Goal: Task Accomplishment & Management: Complete application form

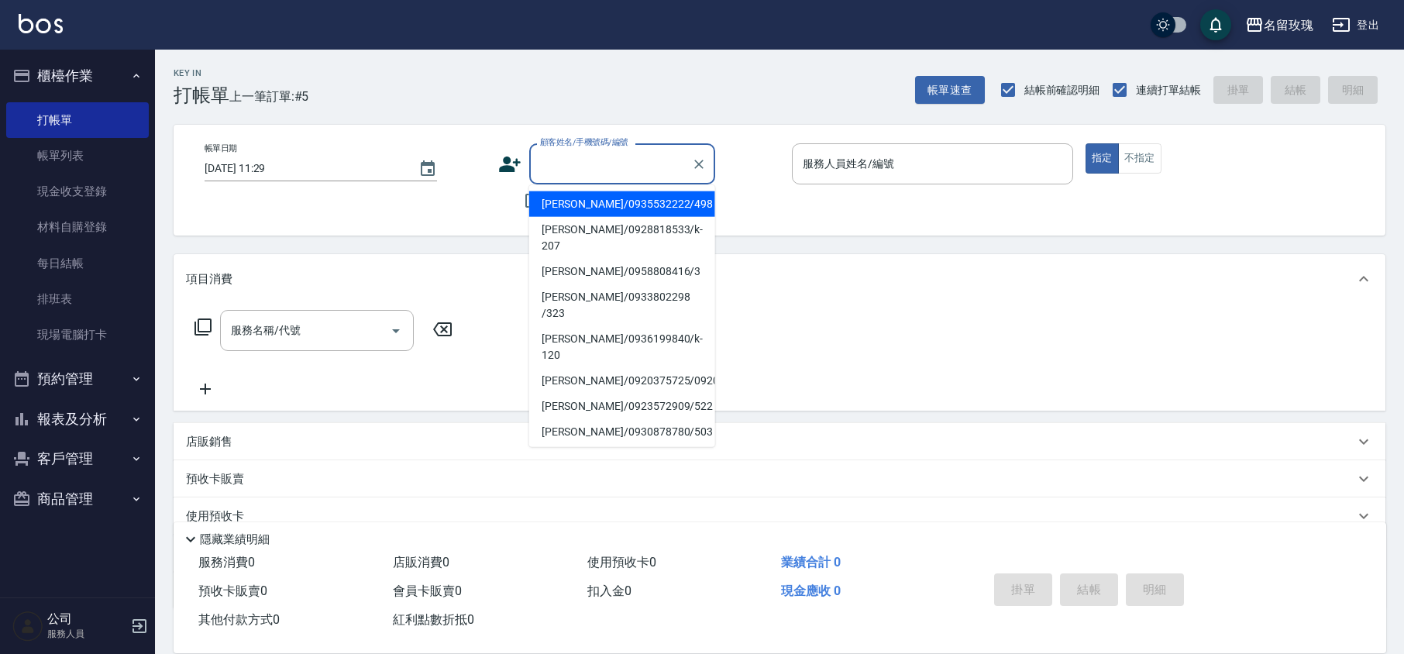
click at [587, 172] on input "顧客姓名/手機號碼/編號" at bounding box center [610, 163] width 149 height 27
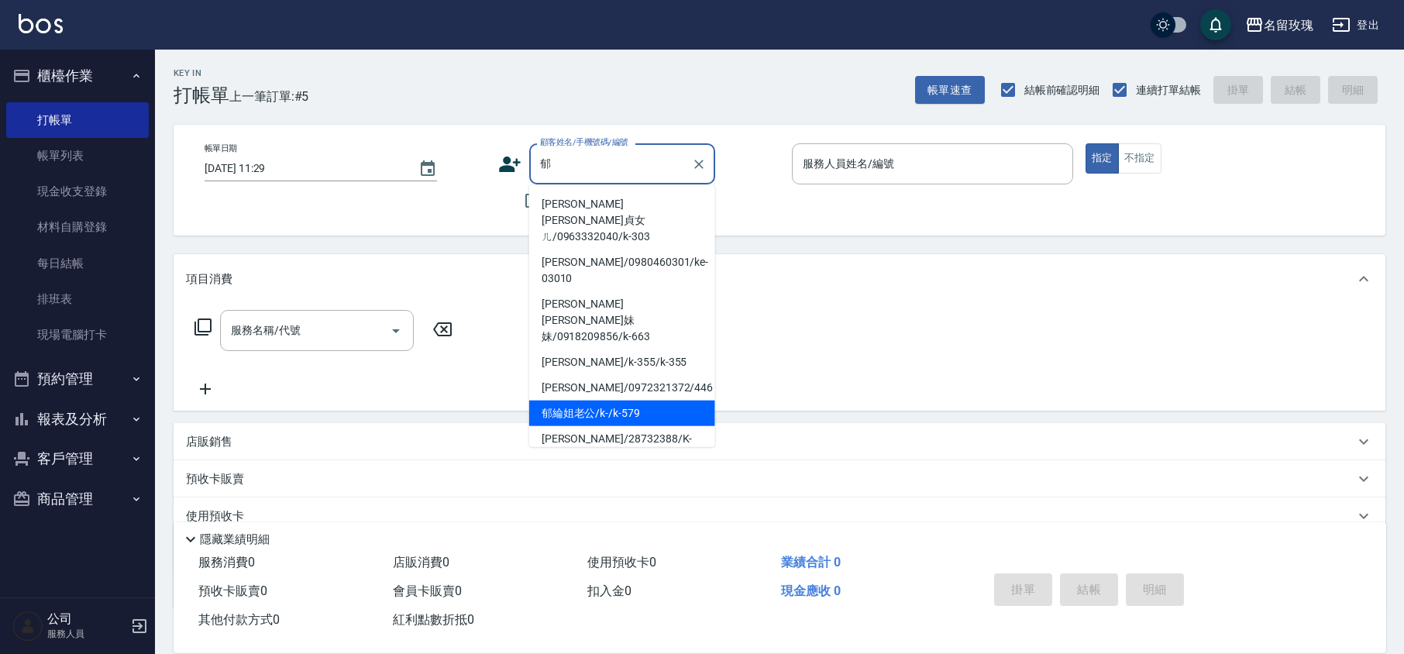
scroll to position [103, 0]
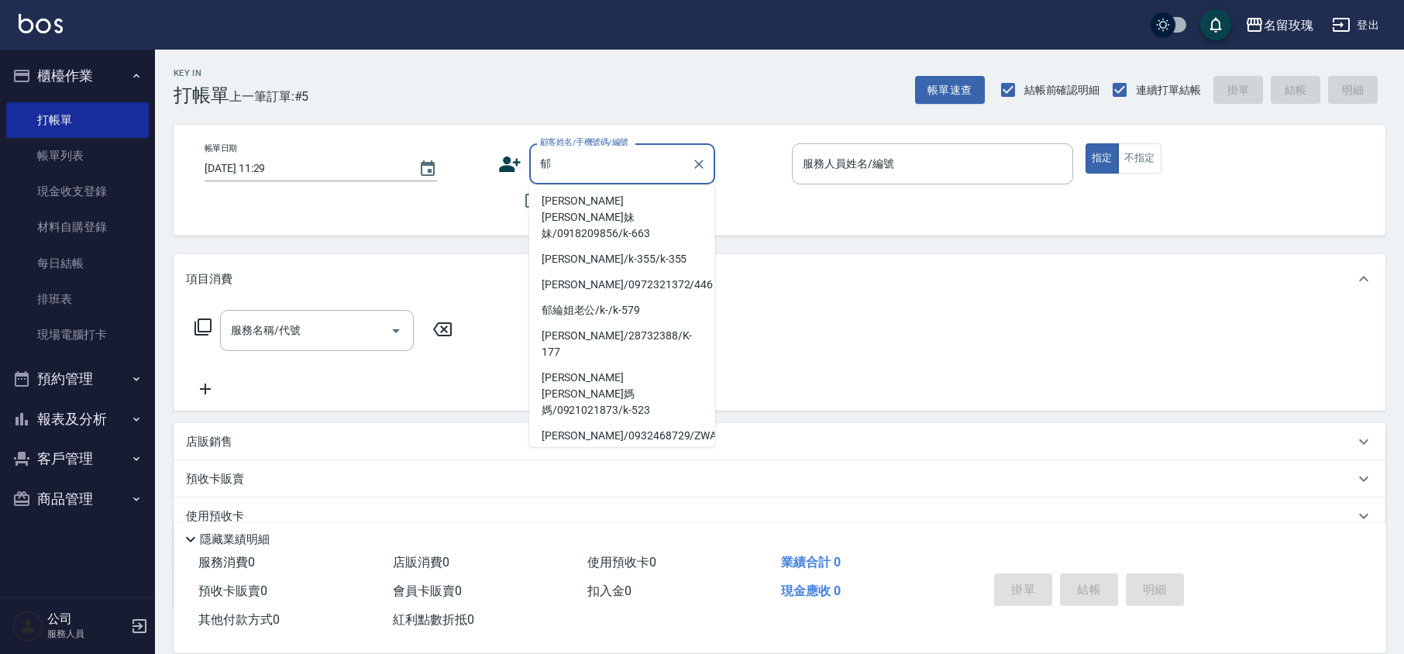
click at [595, 465] on li "郁綸姐/ 09/k-573" at bounding box center [622, 478] width 186 height 26
type input "郁綸姐/ 09/k-573"
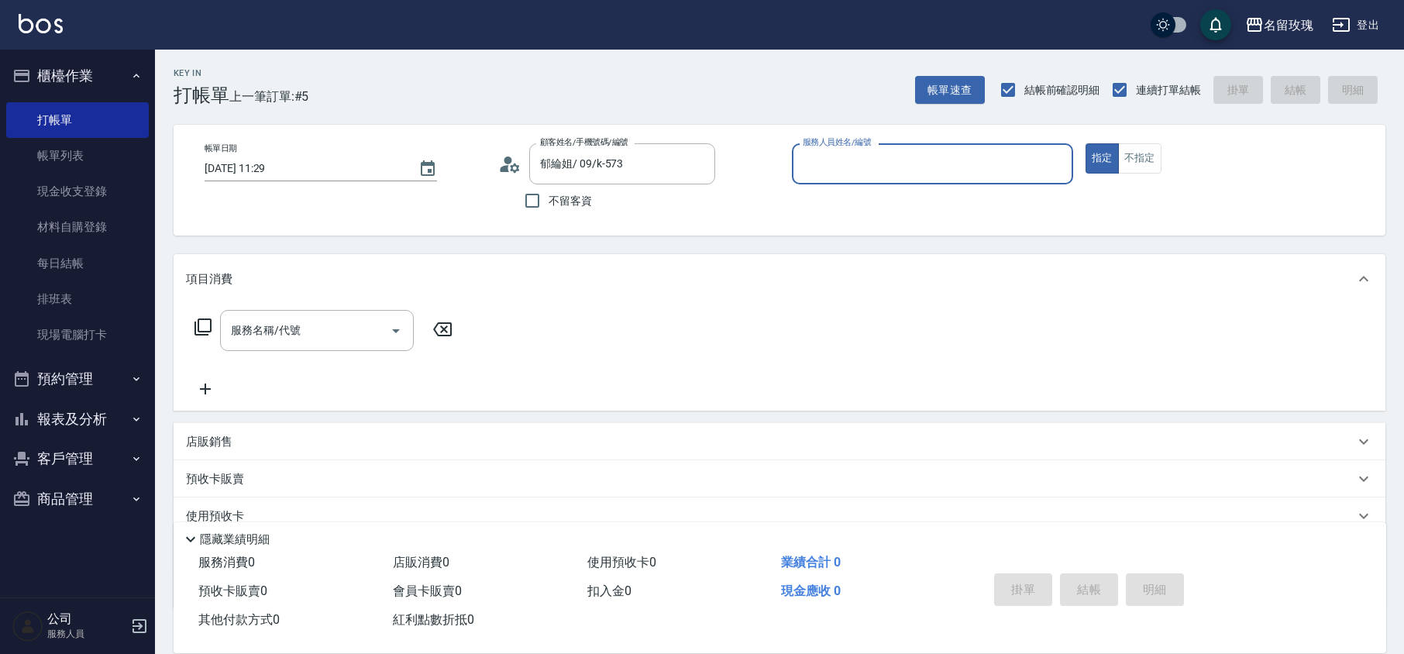
type input "[PERSON_NAME]-5"
click at [277, 335] on div "服務名稱/代號 服務名稱/代號" at bounding box center [317, 330] width 194 height 41
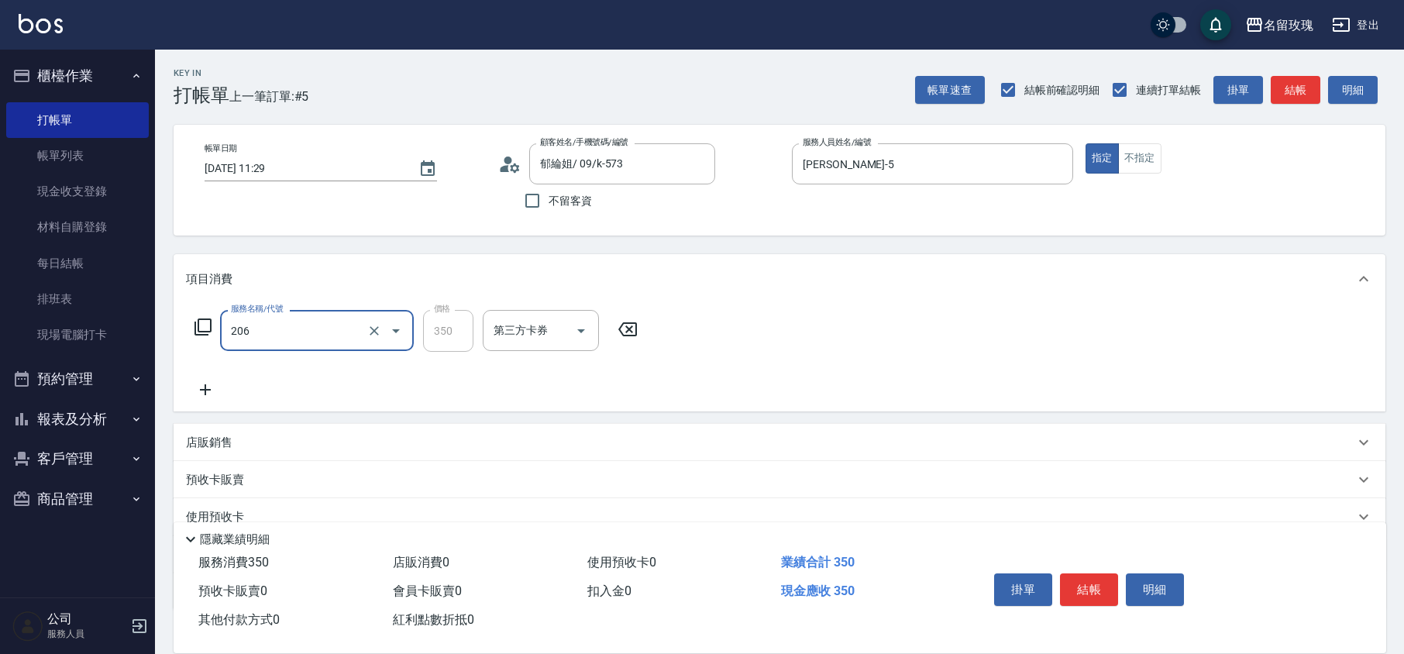
type input "洗髮精油(206)"
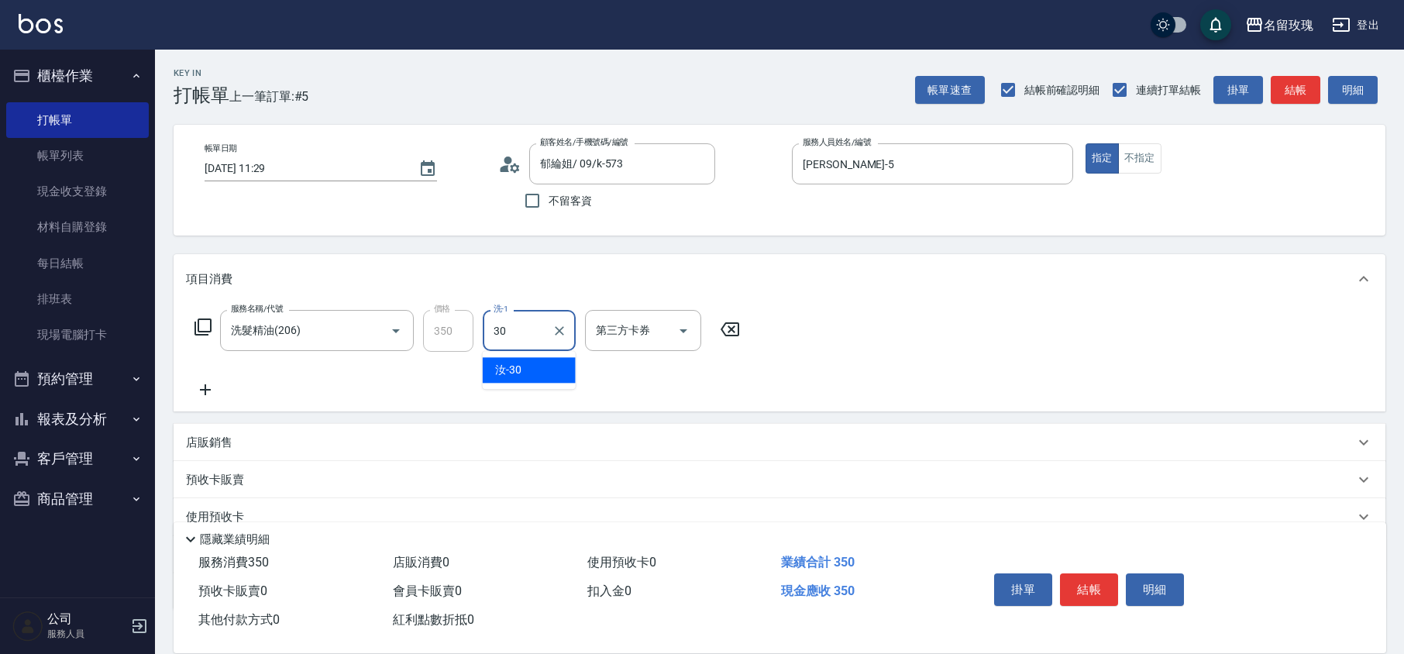
type input "汝-30"
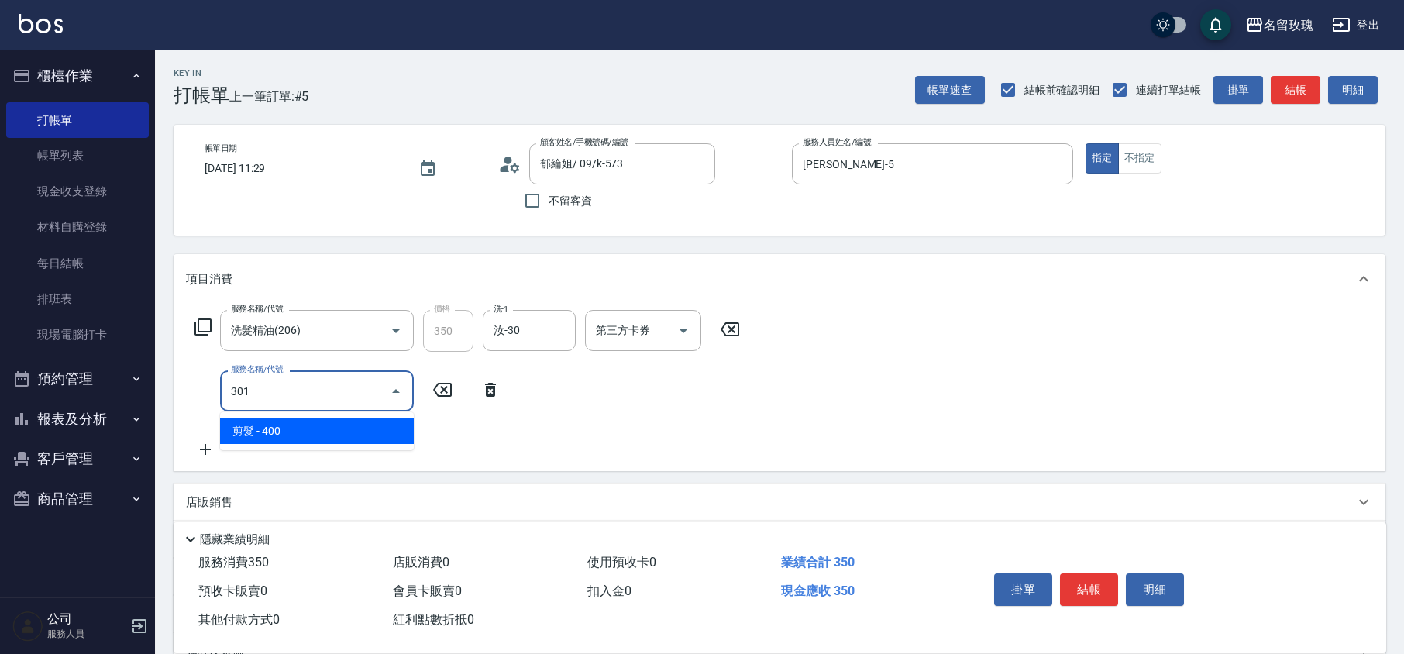
type input "剪髮(301)"
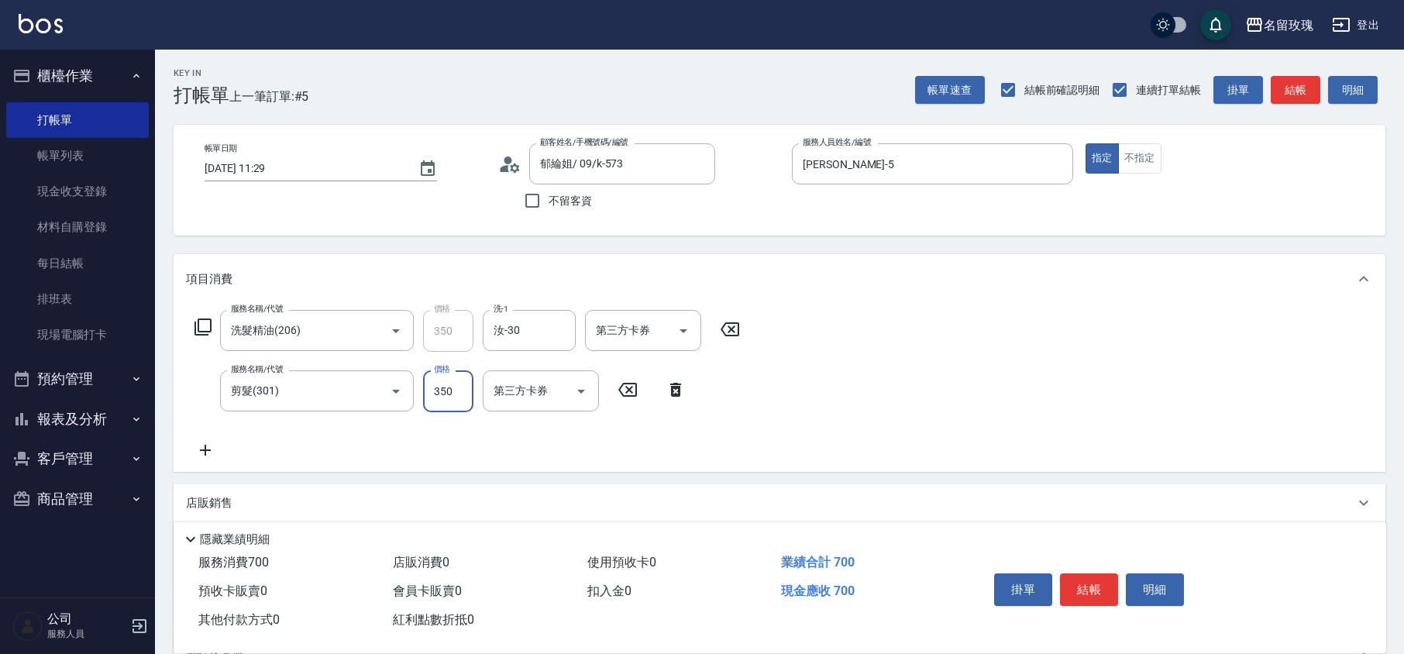
type input "350"
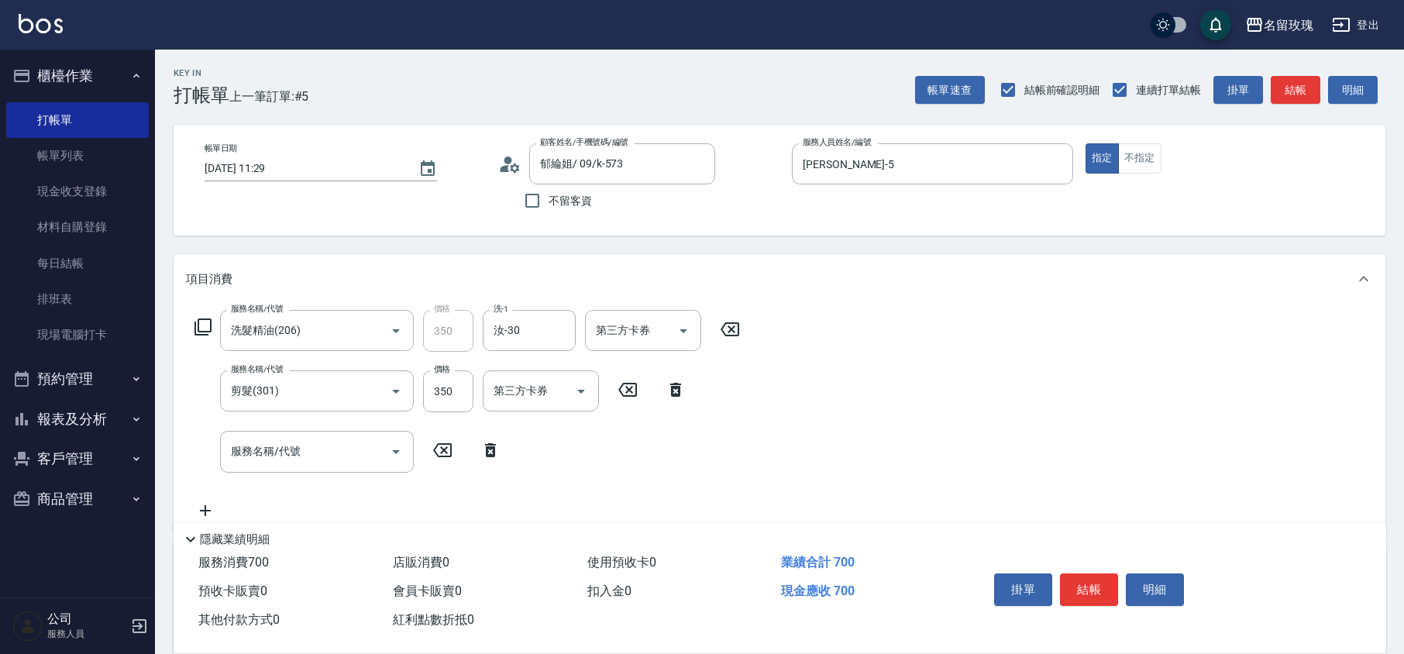
click at [485, 454] on icon at bounding box center [490, 450] width 39 height 19
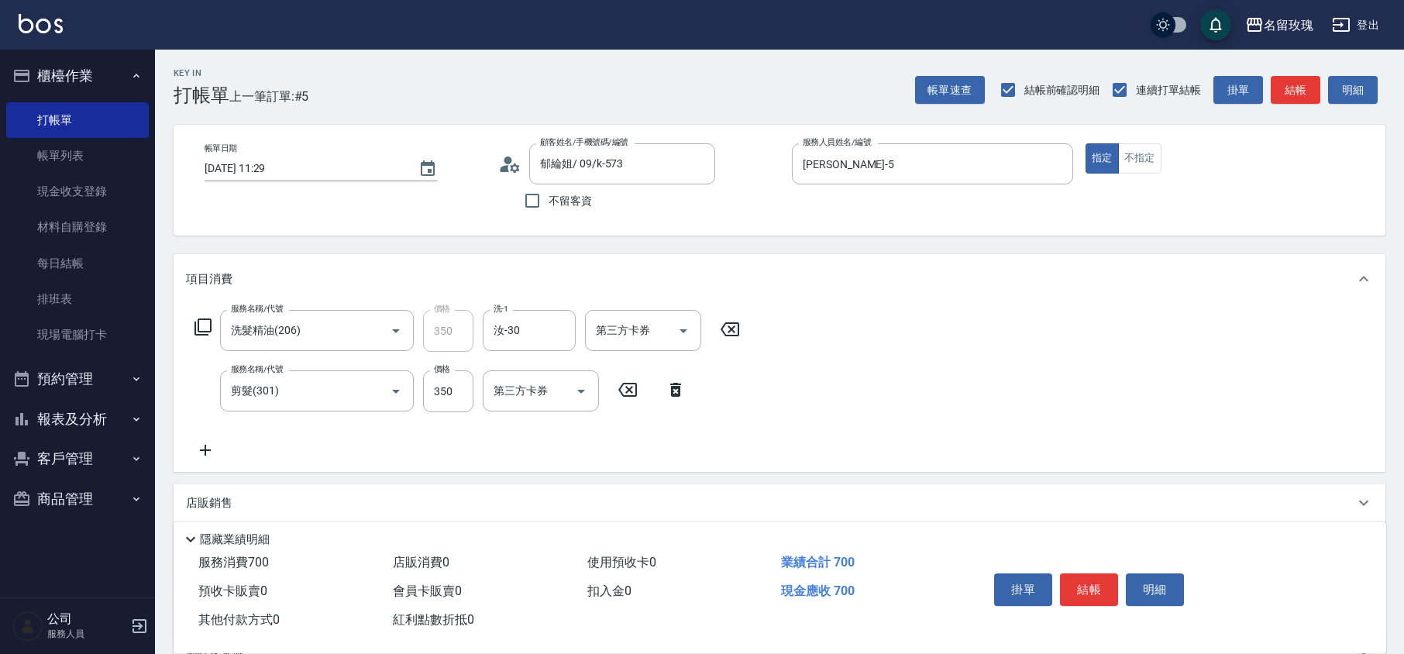
click at [488, 437] on div "服務名稱/代號 洗髮精油(206) 服務名稱/代號 價格 350 價格 洗-1 汝-30 洗-1 第三方卡券 第三方卡券 服務名稱/代號 剪髮(301) 服務…" at bounding box center [467, 385] width 563 height 150
click at [487, 219] on div "帳單日期 [DATE] 11:29 顧客姓名/手機號碼/編號 郁綸姐/ 09/k-573 顧客姓名/手機號碼/編號 不留客資 服務人員姓名/編號 [PERSO…" at bounding box center [780, 180] width 1212 height 111
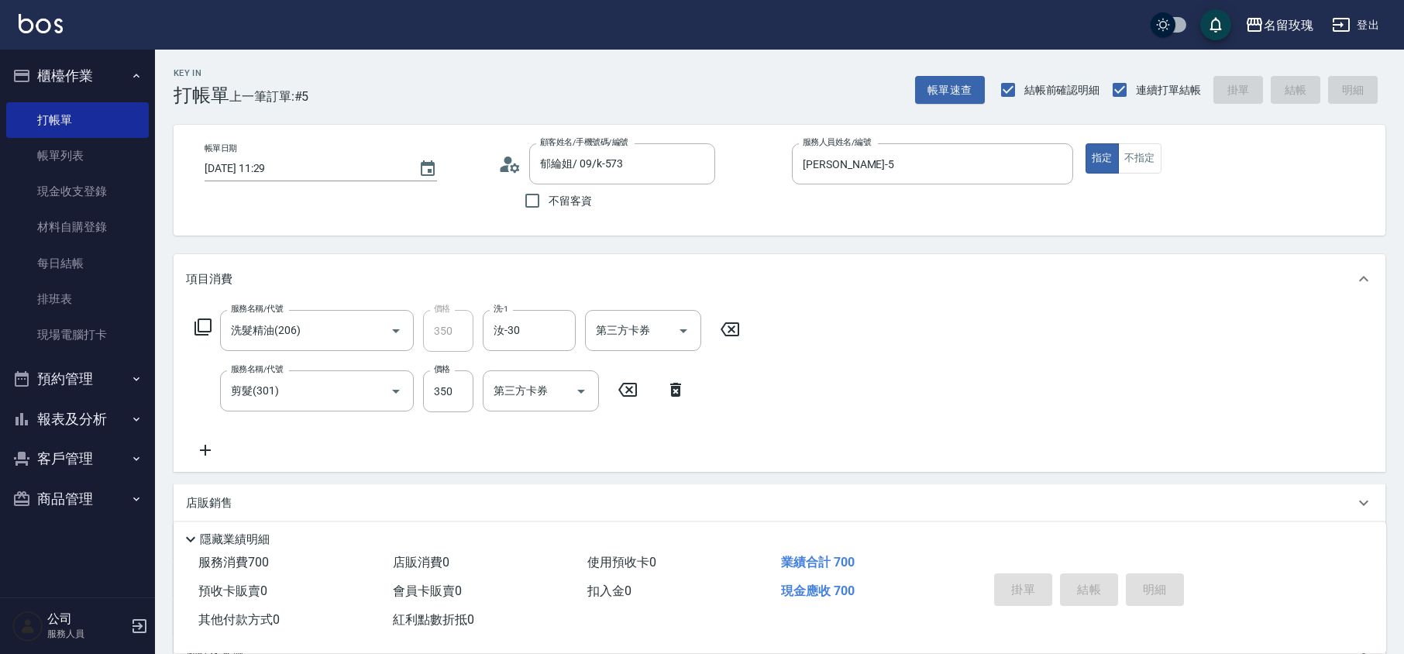
type input "[DATE] 12:39"
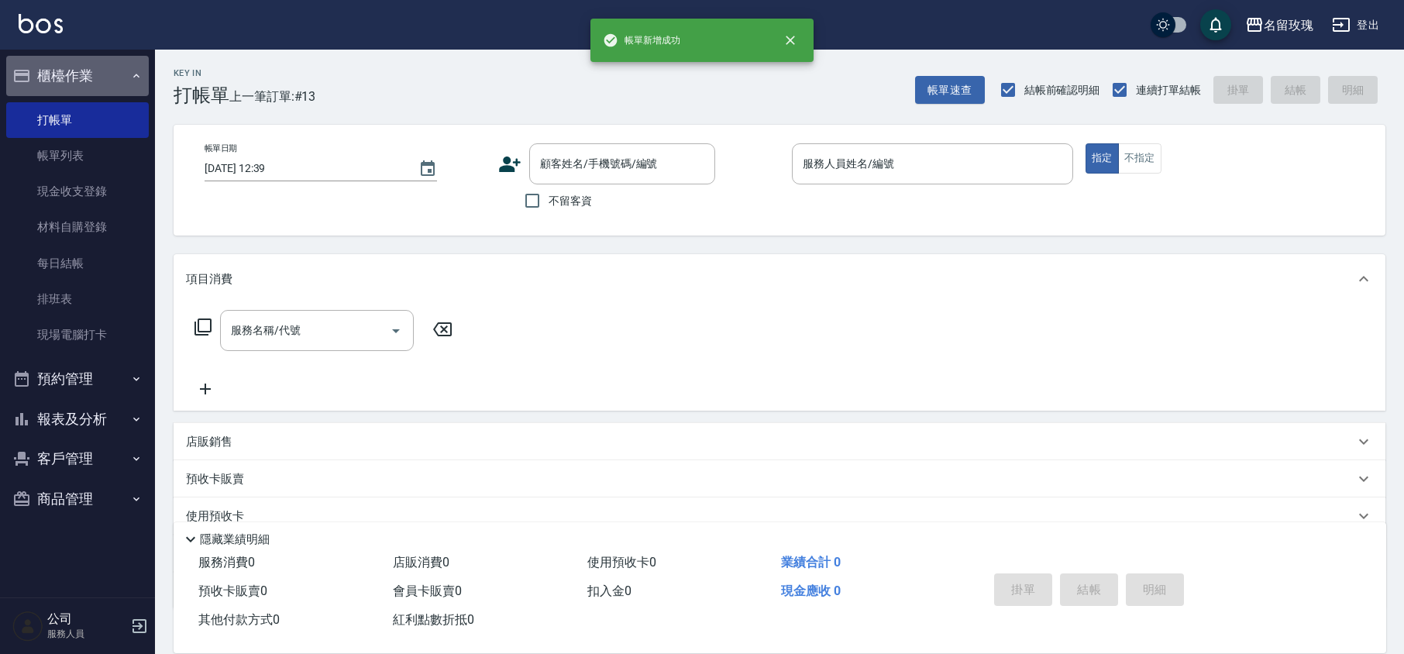
click at [78, 68] on button "櫃檯作業" at bounding box center [77, 76] width 143 height 40
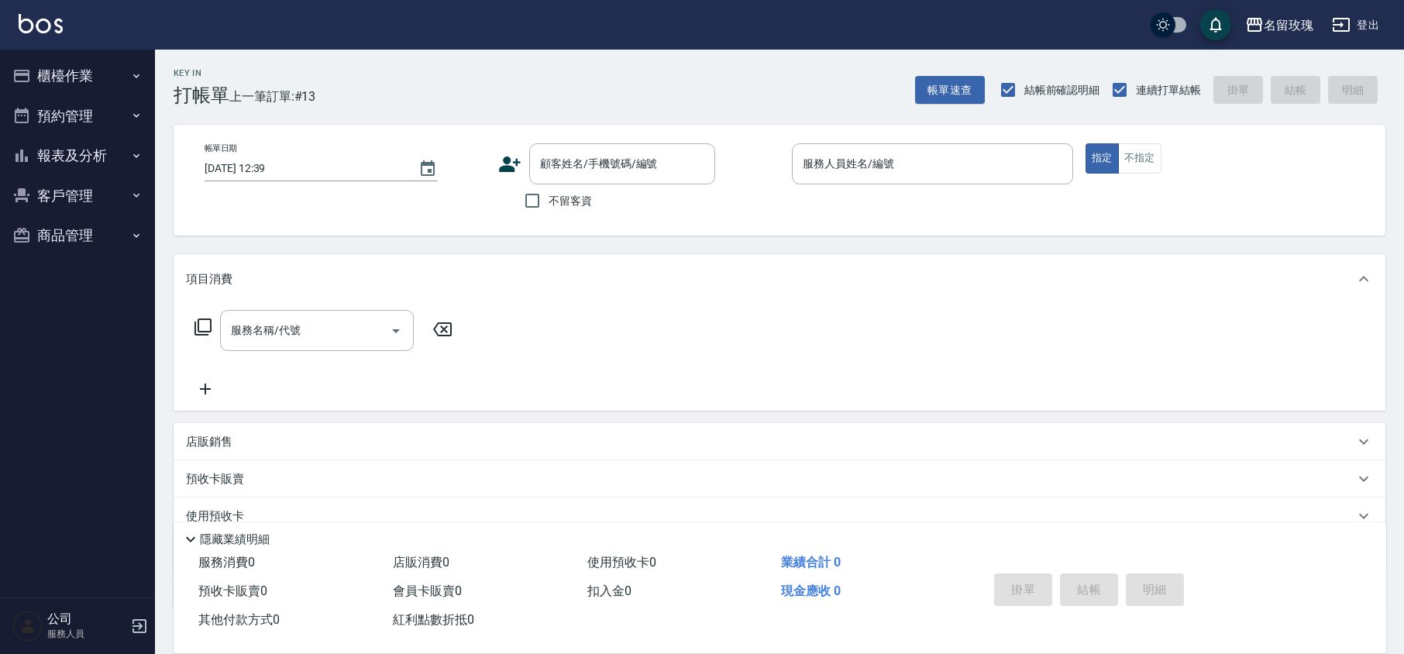
click at [522, 71] on div "Key In 打帳單 上一筆訂單:#13 帳單速查 結帳前確認明細 連續打單結帳 掛單 結帳 明細" at bounding box center [770, 78] width 1231 height 57
click at [560, 82] on div "Key In 打帳單 上一筆訂單:#13 帳單速查 結帳前確認明細 連續打單結帳 掛單 結帳 明細" at bounding box center [770, 78] width 1231 height 57
click at [677, 87] on div "Key In 打帳單 上一筆訂單:#13 帳單速查 結帳前確認明細 連續打單結帳 掛單 結帳 明細" at bounding box center [770, 78] width 1231 height 57
click at [87, 78] on button "櫃檯作業" at bounding box center [77, 76] width 143 height 40
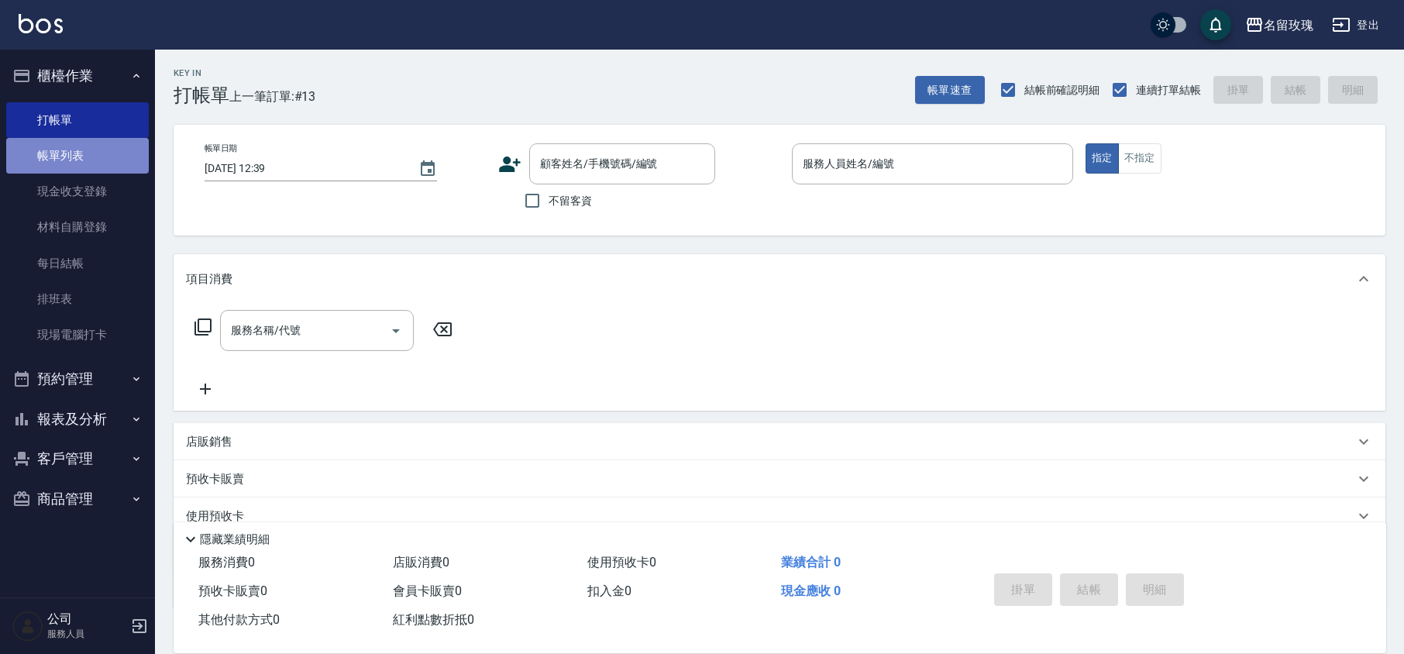
click at [105, 159] on link "帳單列表" at bounding box center [77, 156] width 143 height 36
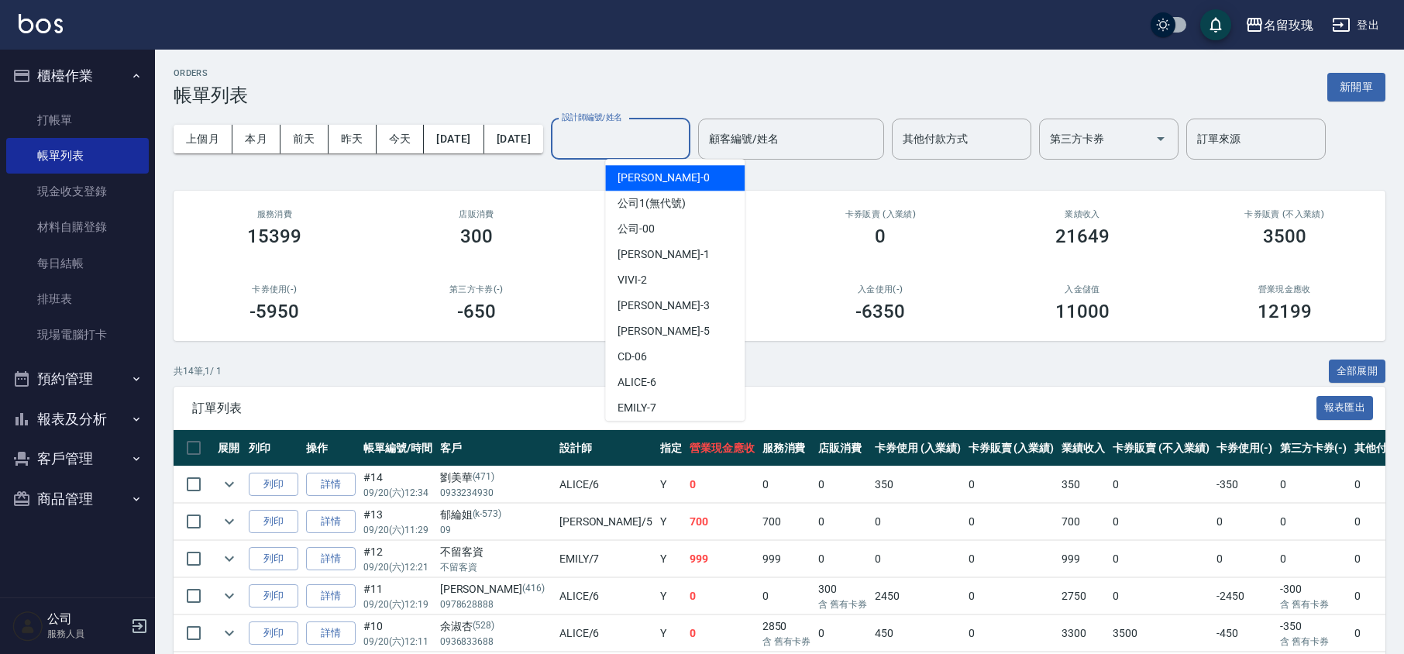
click at [629, 137] on input "設計師編號/姓名" at bounding box center [621, 139] width 126 height 27
click at [670, 282] on div "VIVI -2" at bounding box center [675, 280] width 140 height 26
type input "VIVI-2"
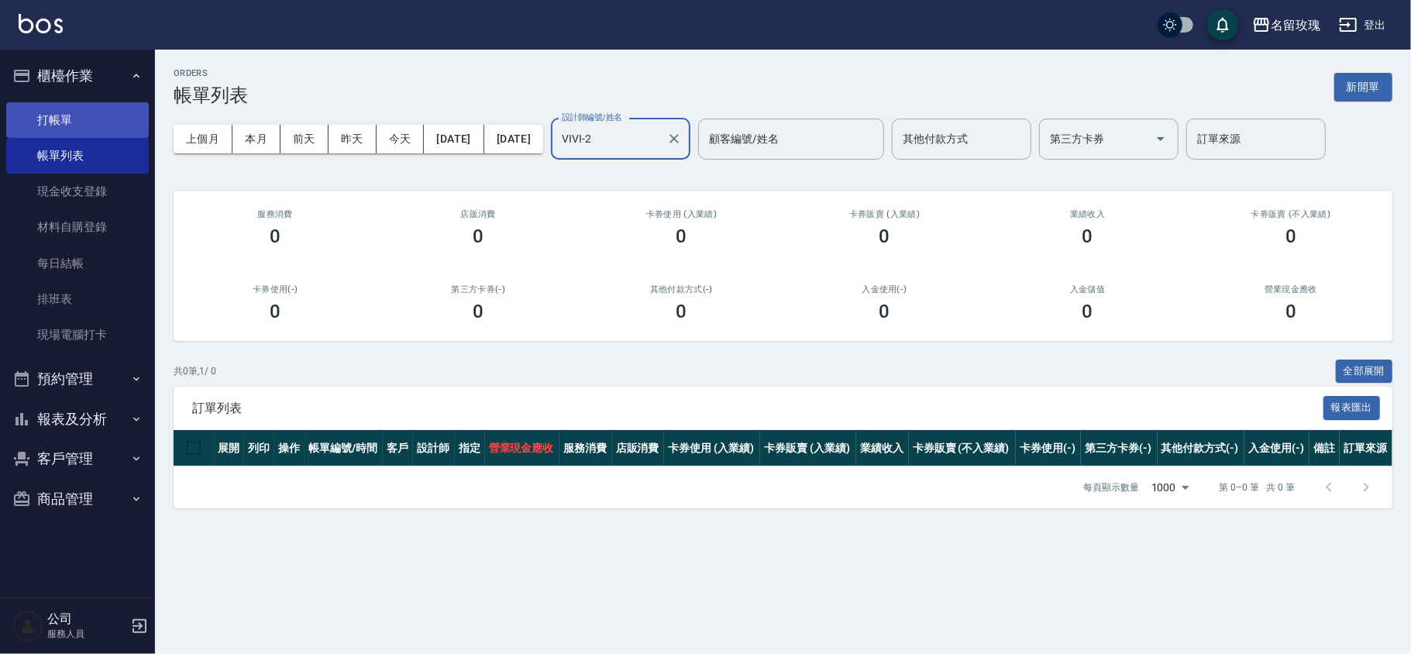
click at [81, 122] on link "打帳單" at bounding box center [77, 120] width 143 height 36
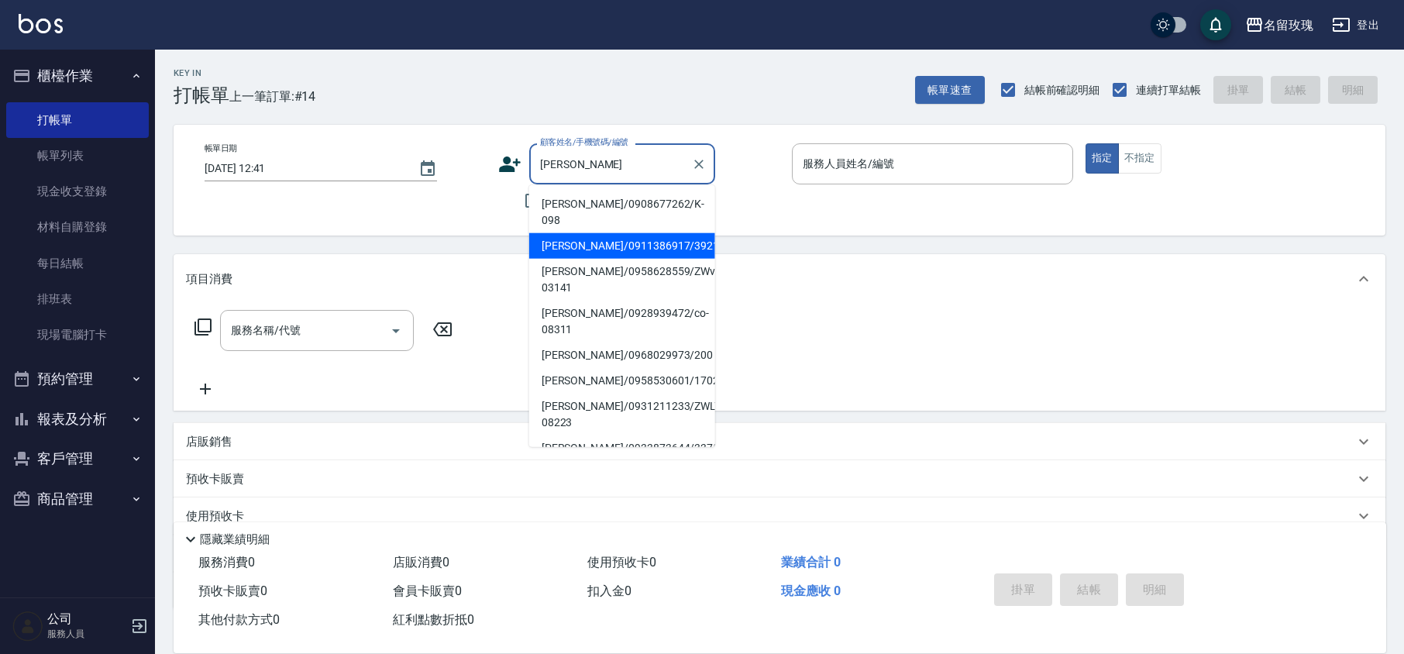
click at [661, 233] on li "[PERSON_NAME]/0911386917/3921" at bounding box center [622, 246] width 186 height 26
type input "[PERSON_NAME]/0911386917/3921"
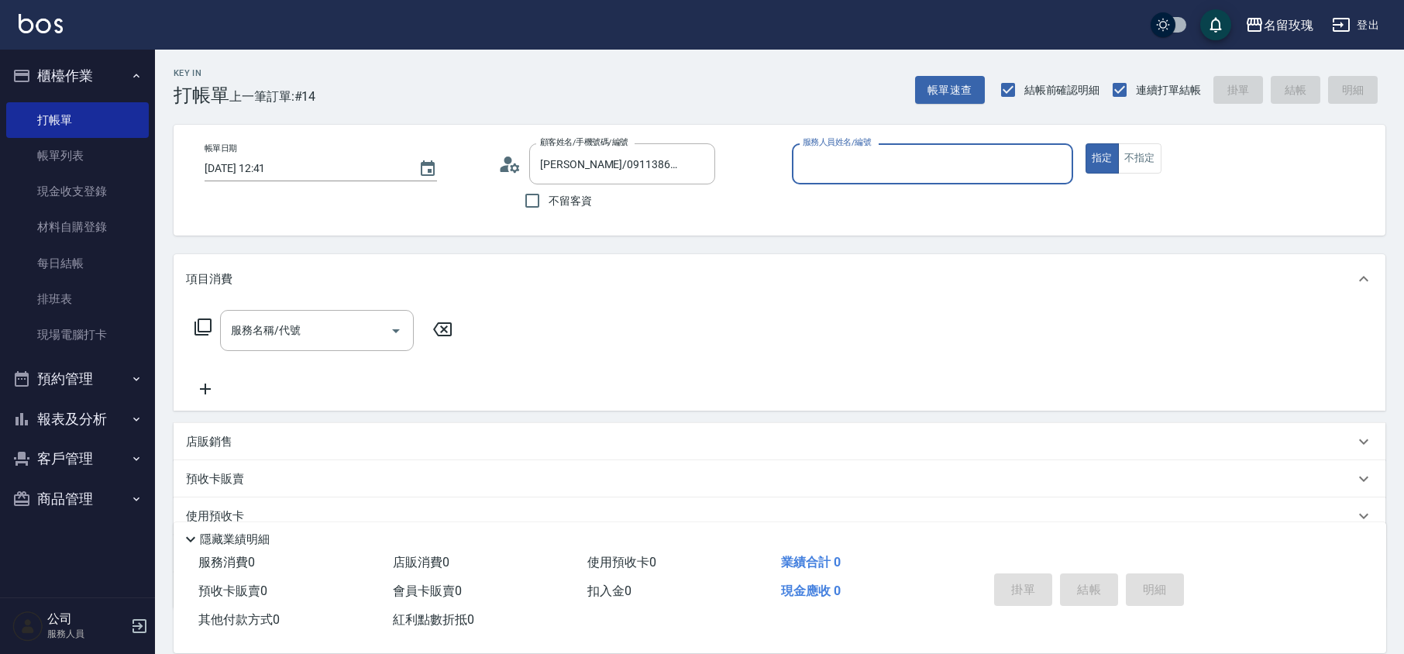
type input "VIVI-2"
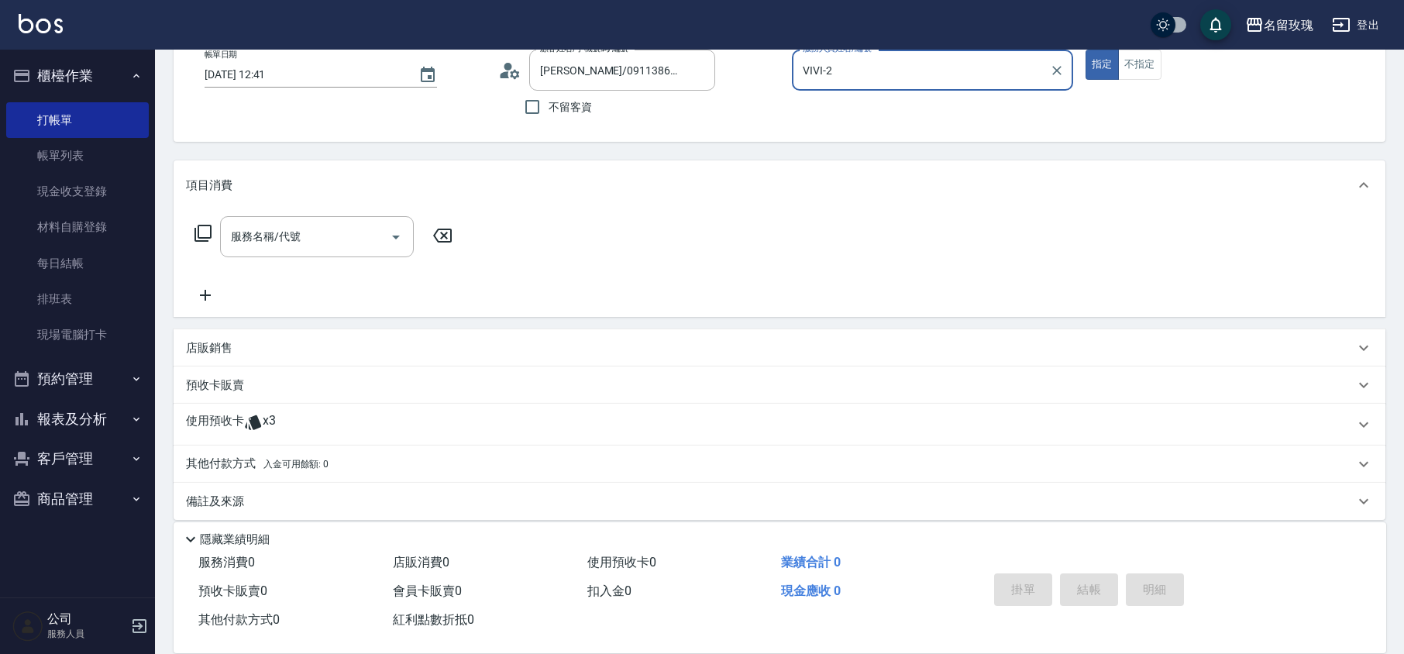
scroll to position [105, 0]
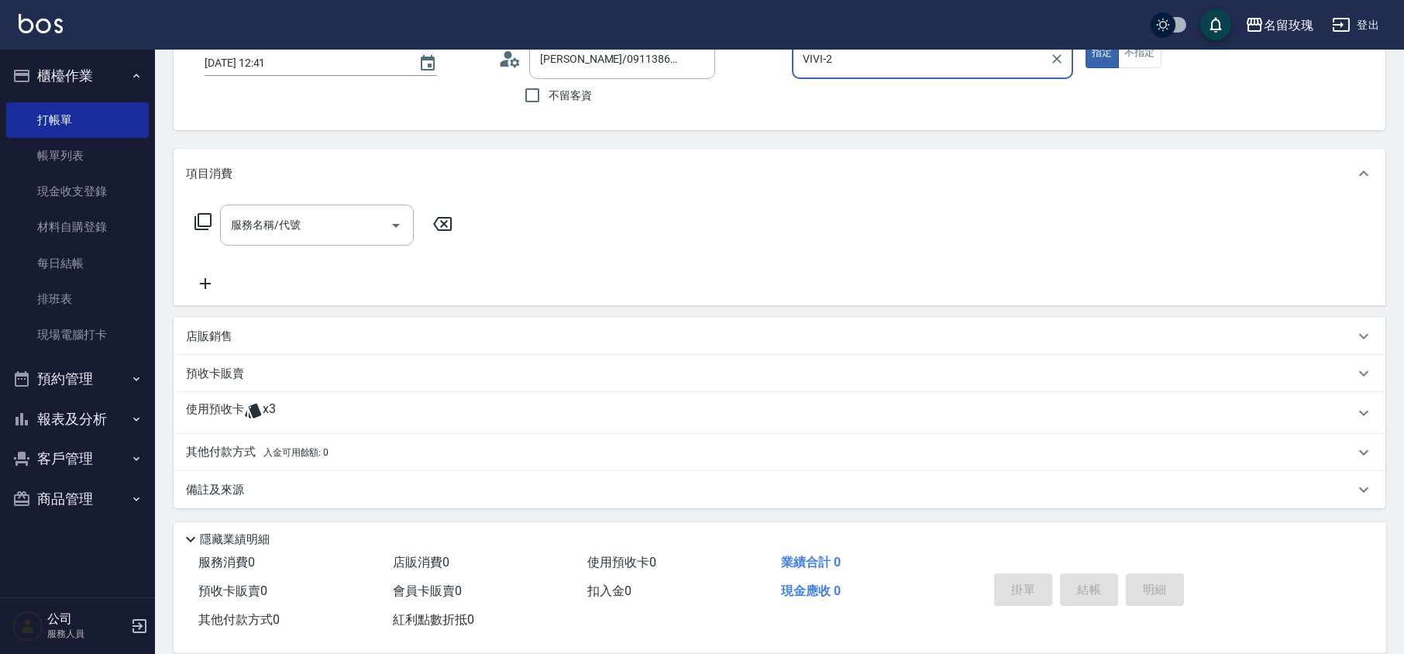
click at [339, 403] on div "使用預收卡 x3" at bounding box center [770, 413] width 1169 height 23
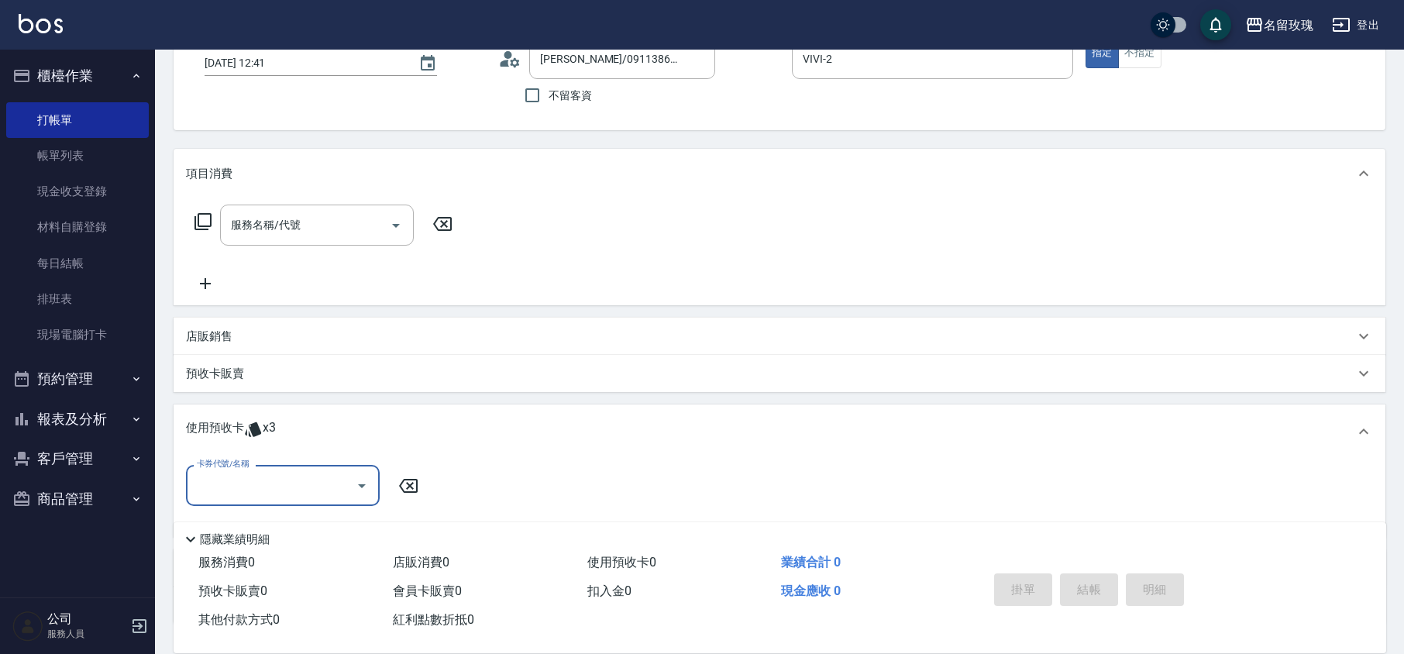
scroll to position [0, 0]
click at [270, 488] on input "卡券代號/名稱" at bounding box center [271, 485] width 157 height 27
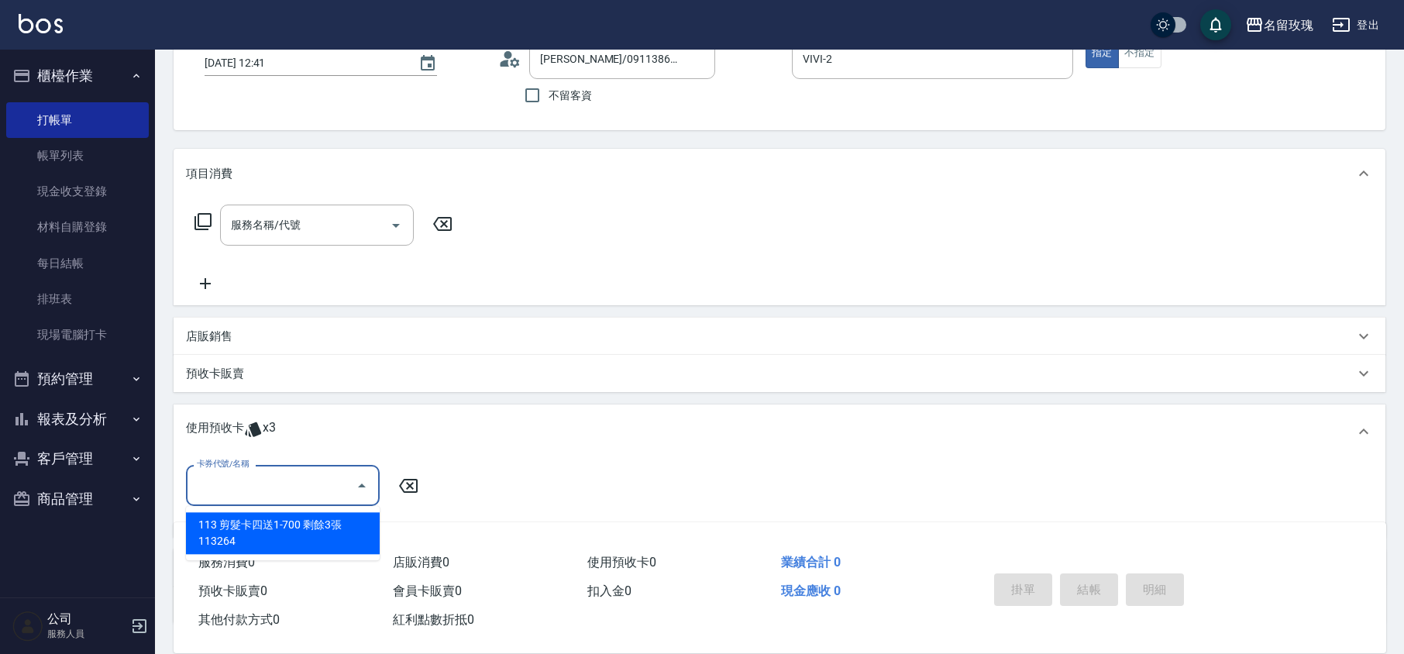
click at [271, 518] on div "113 剪髮卡四送1-700 剩餘3張 113264" at bounding box center [283, 533] width 194 height 42
type input "113 剪髮卡四送1-700 113264"
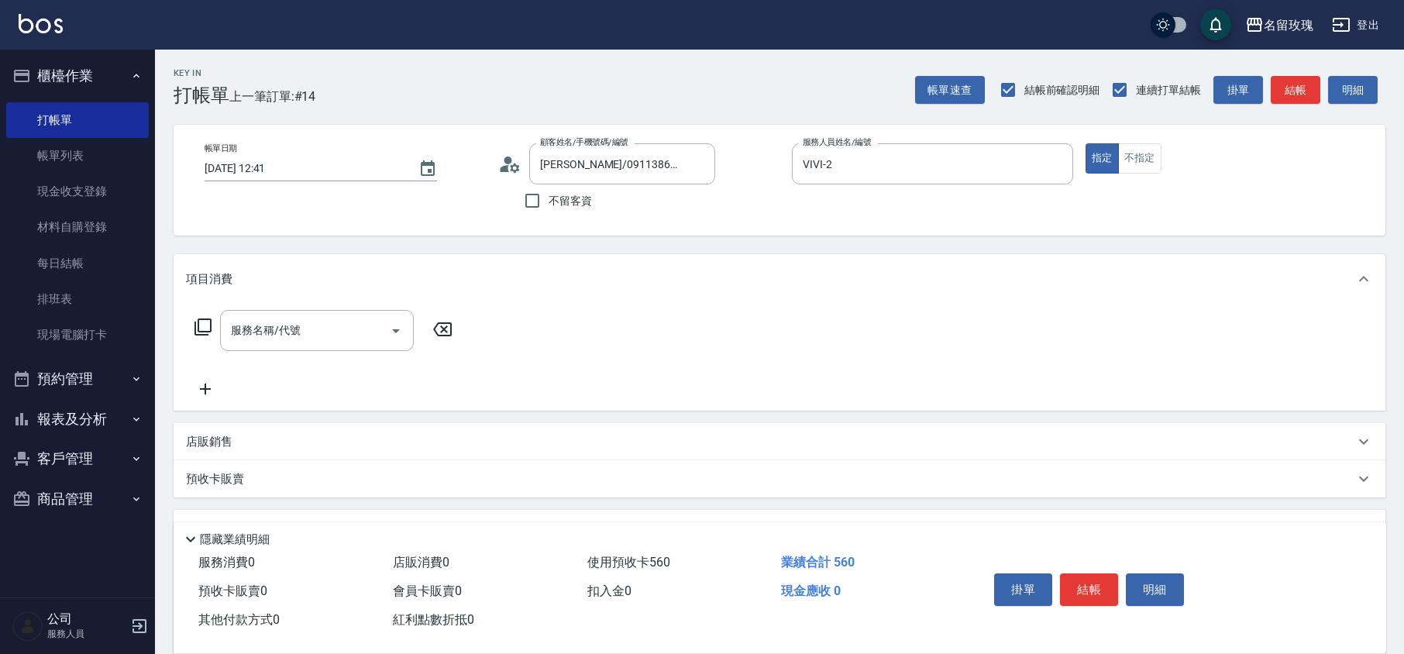
click at [262, 324] on div "服務名稱/代號 服務名稱/代號" at bounding box center [317, 330] width 194 height 41
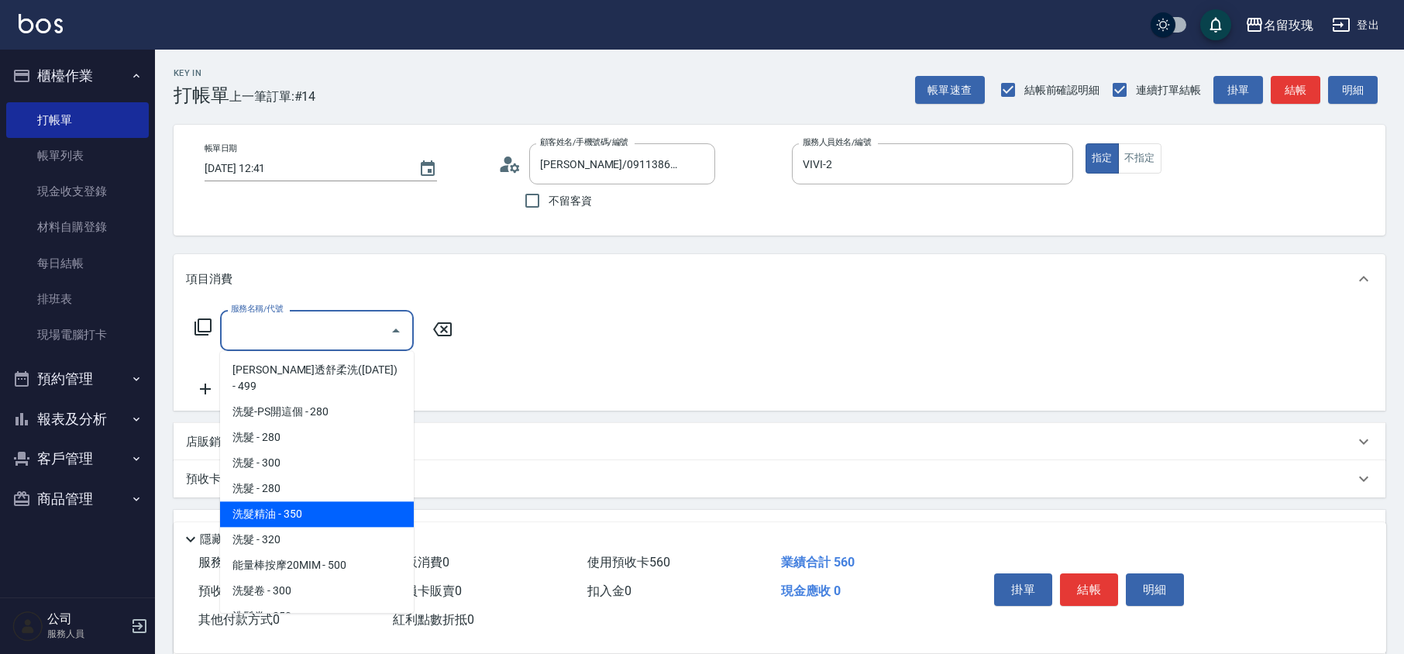
click at [274, 501] on span "洗髮精油 - 350" at bounding box center [317, 514] width 194 height 26
type input "洗髮精油(206)"
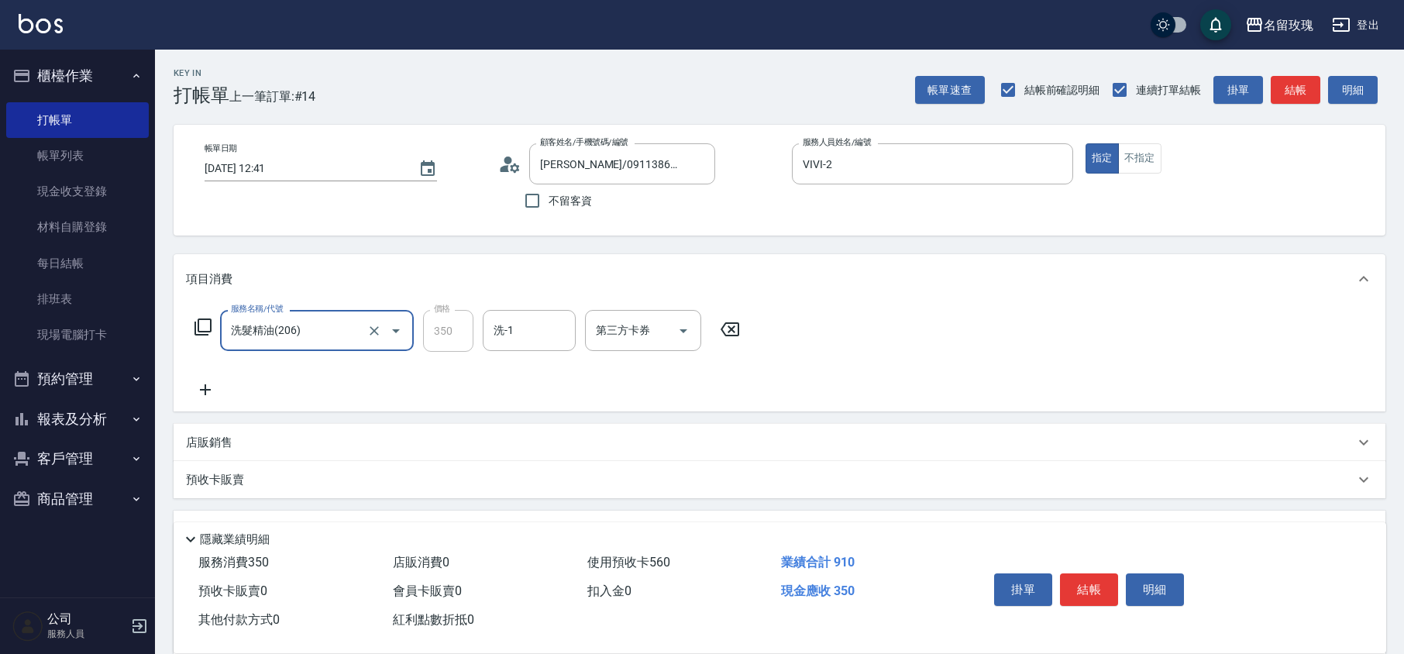
click at [521, 332] on input "洗-1" at bounding box center [529, 330] width 79 height 27
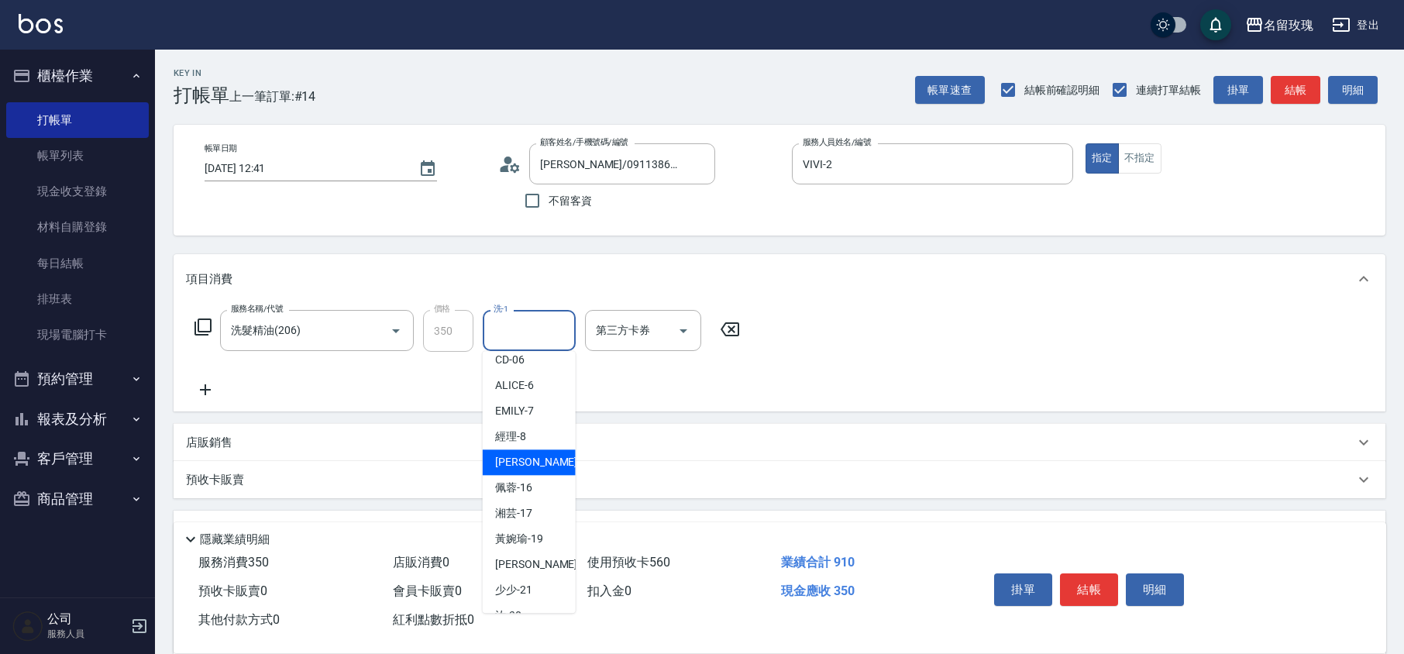
scroll to position [305, 0]
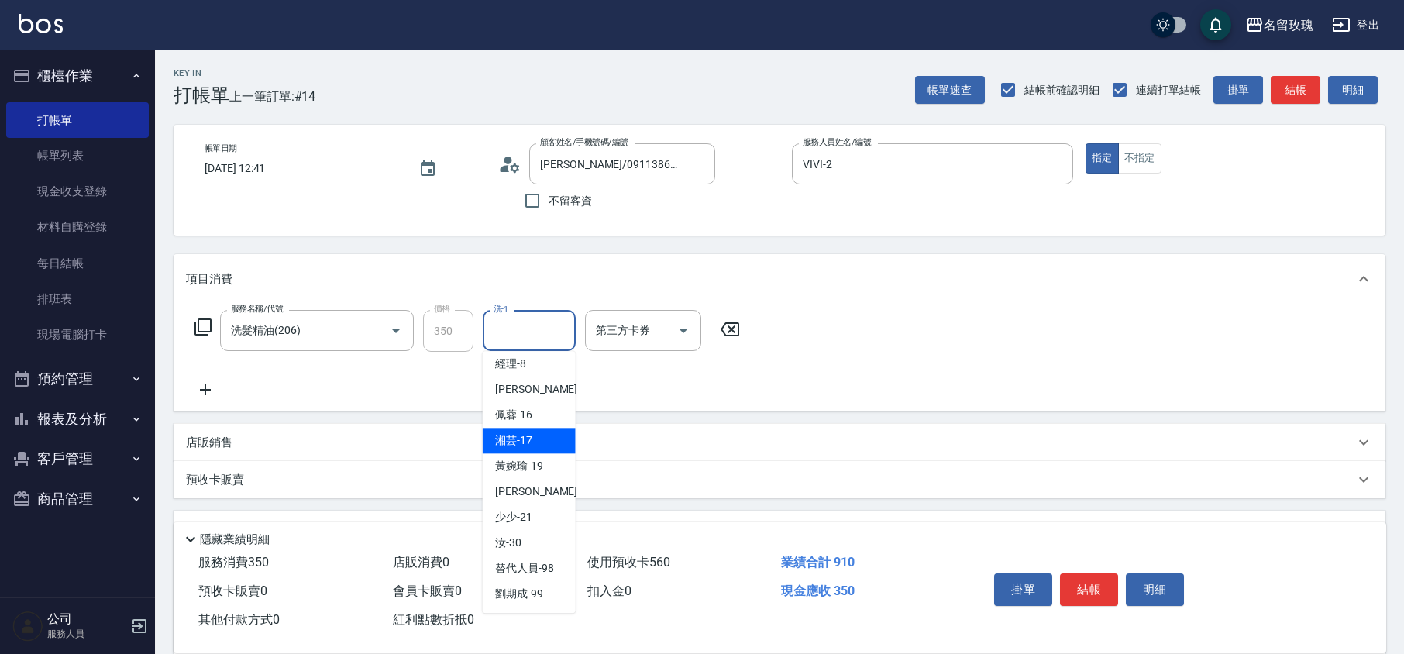
click at [522, 433] on span "湘芸 -17" at bounding box center [513, 441] width 37 height 16
type input "湘芸-17"
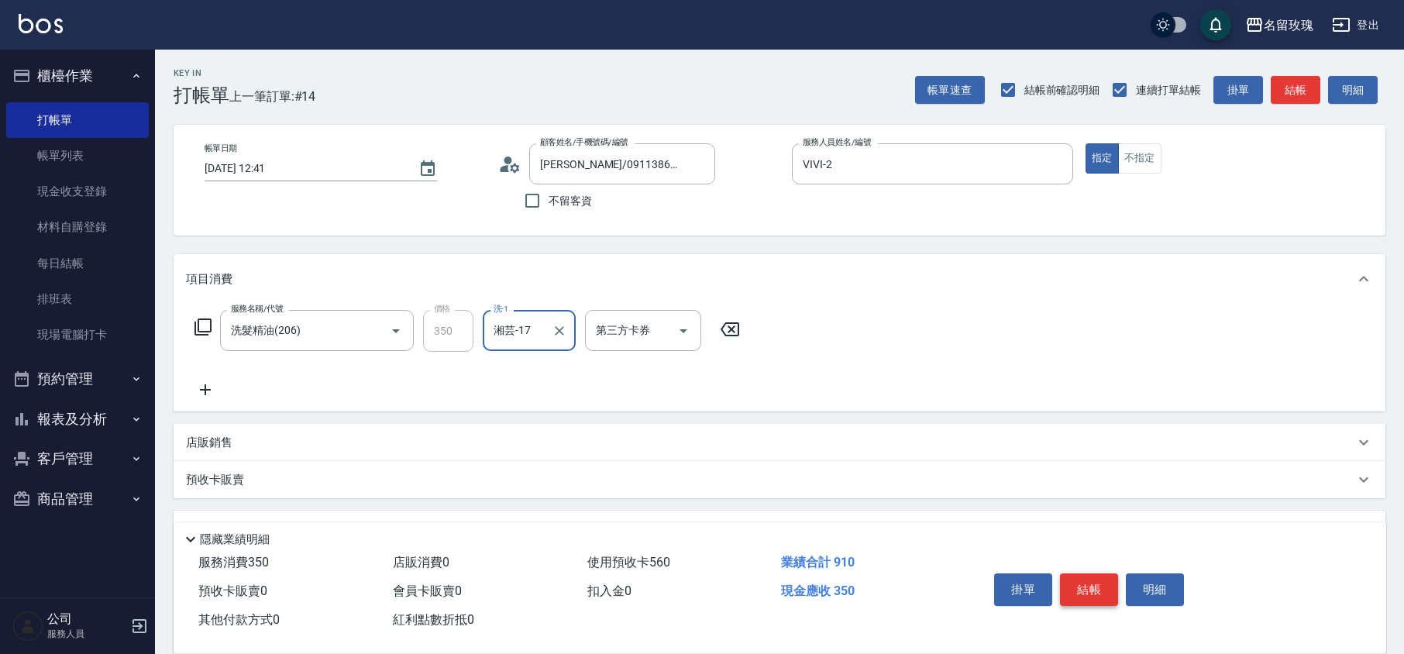
click at [1092, 584] on button "結帳" at bounding box center [1089, 590] width 58 height 33
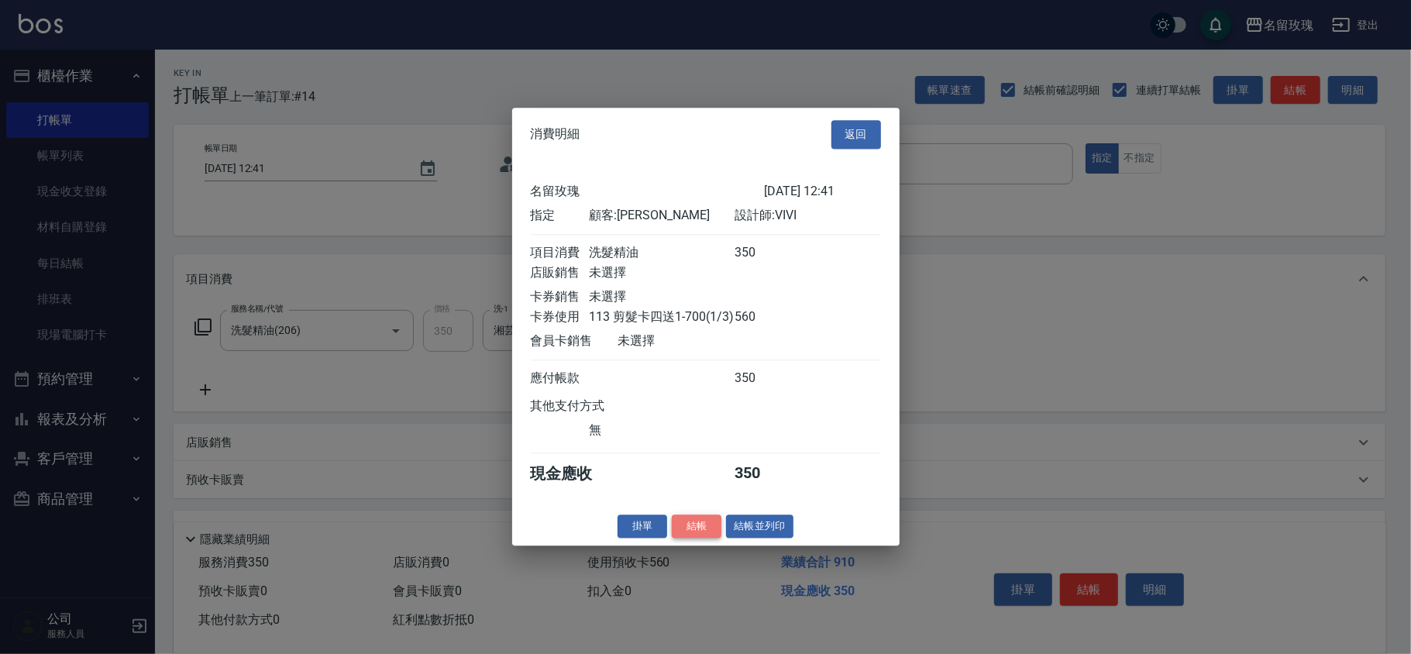
click at [695, 535] on button "結帳" at bounding box center [697, 527] width 50 height 24
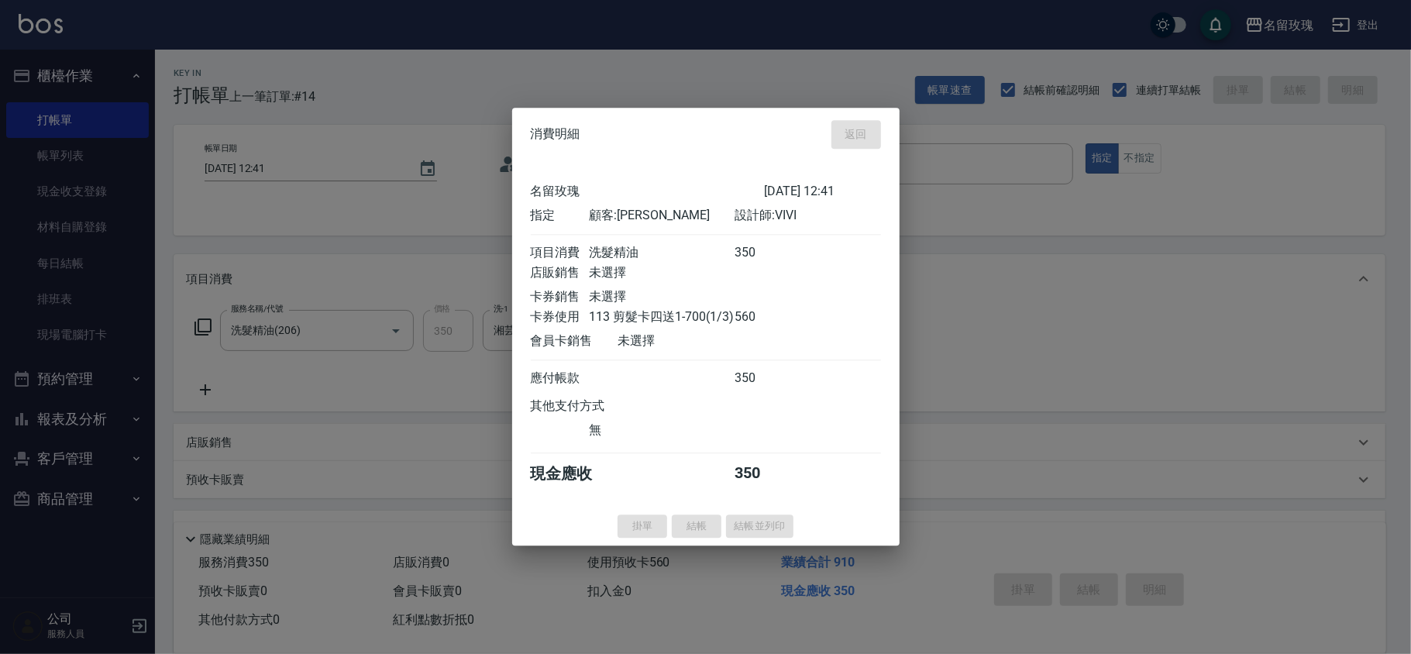
type input "[DATE] 12:43"
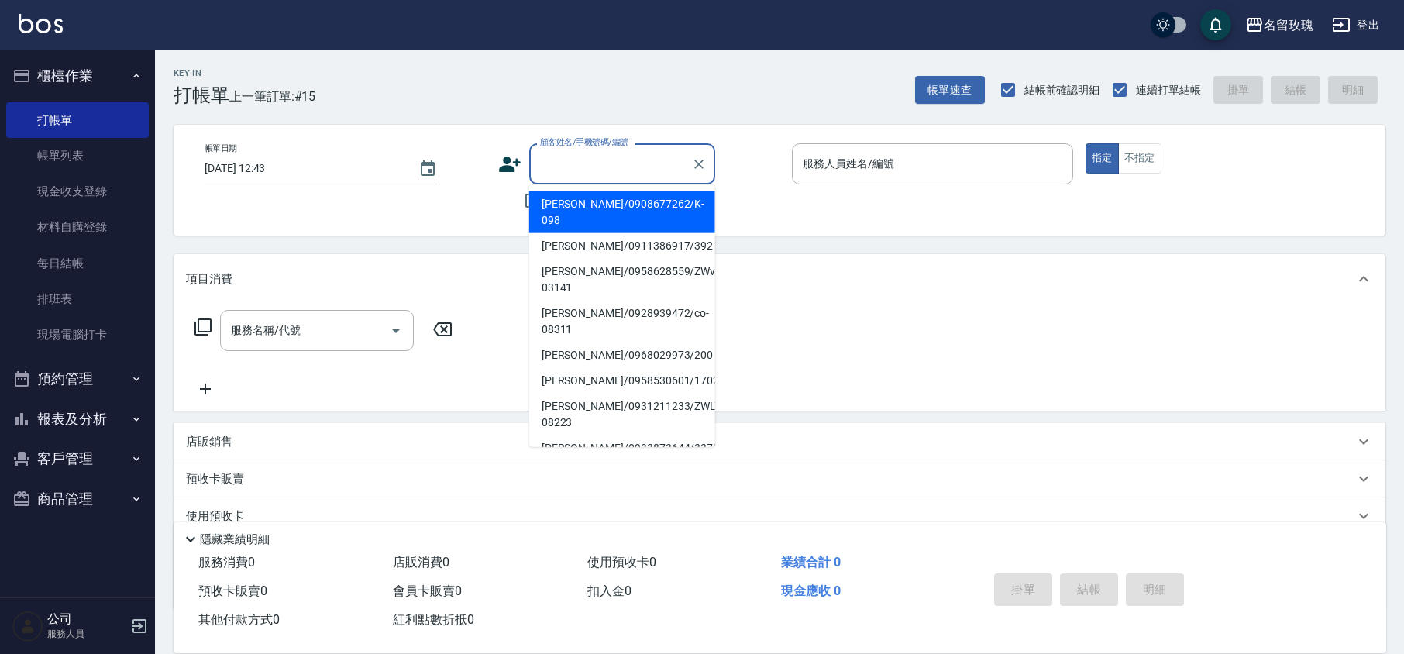
click at [627, 158] on div "顧客姓名/手機號碼/編號 顧客姓名/手機號碼/編號" at bounding box center [622, 163] width 186 height 41
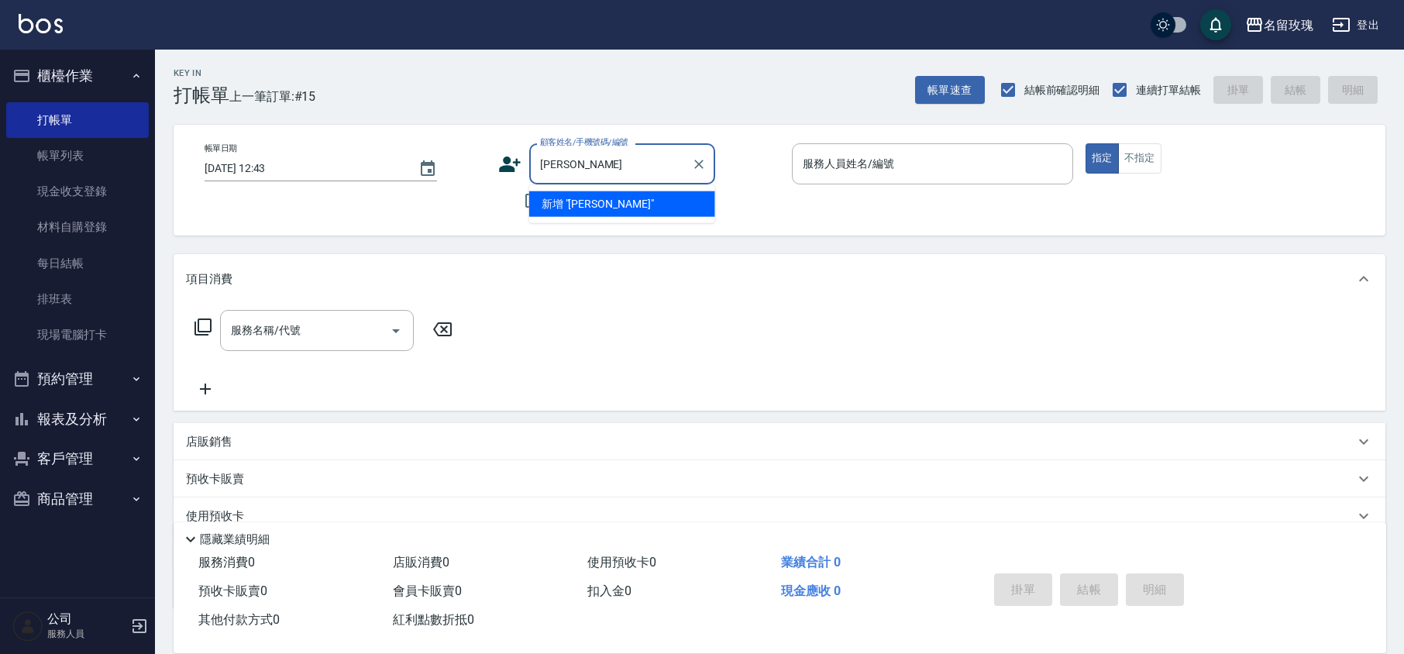
click at [553, 162] on input "[PERSON_NAME]" at bounding box center [610, 163] width 149 height 27
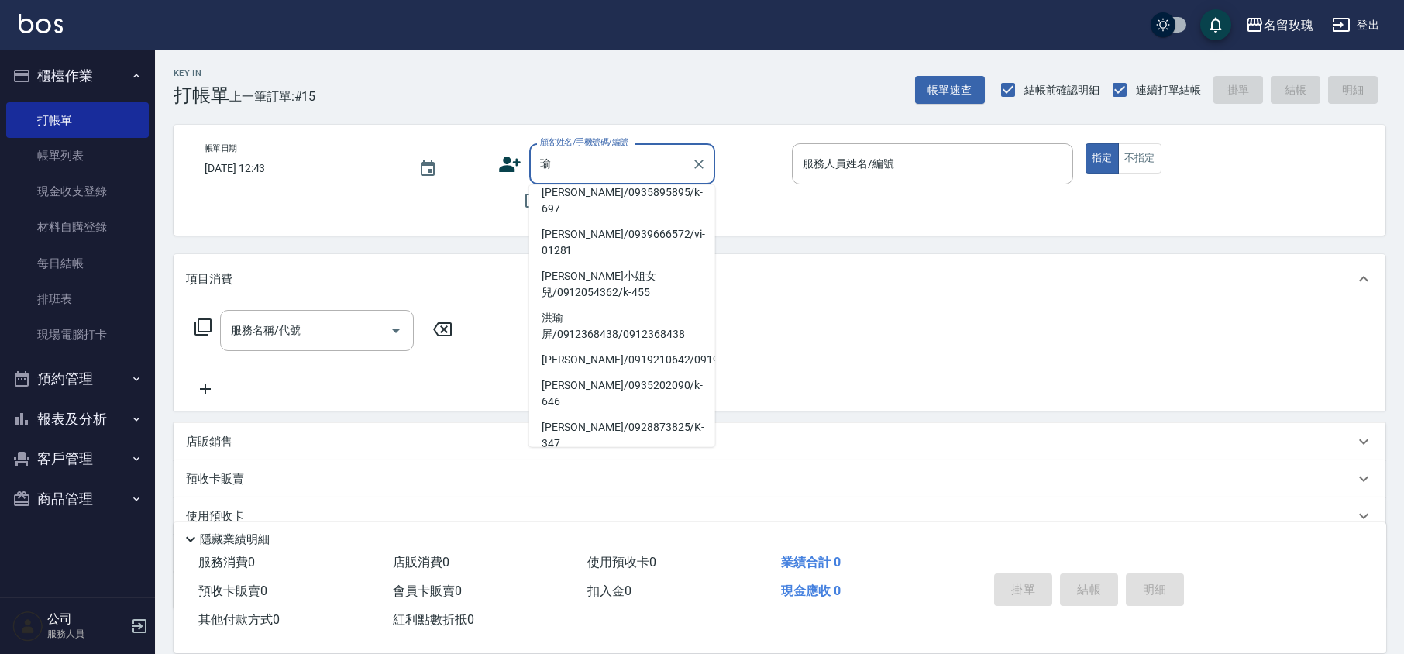
scroll to position [206, 0]
click at [563, 497] on li "[PERSON_NAME]/0932077418/06010" at bounding box center [622, 510] width 186 height 26
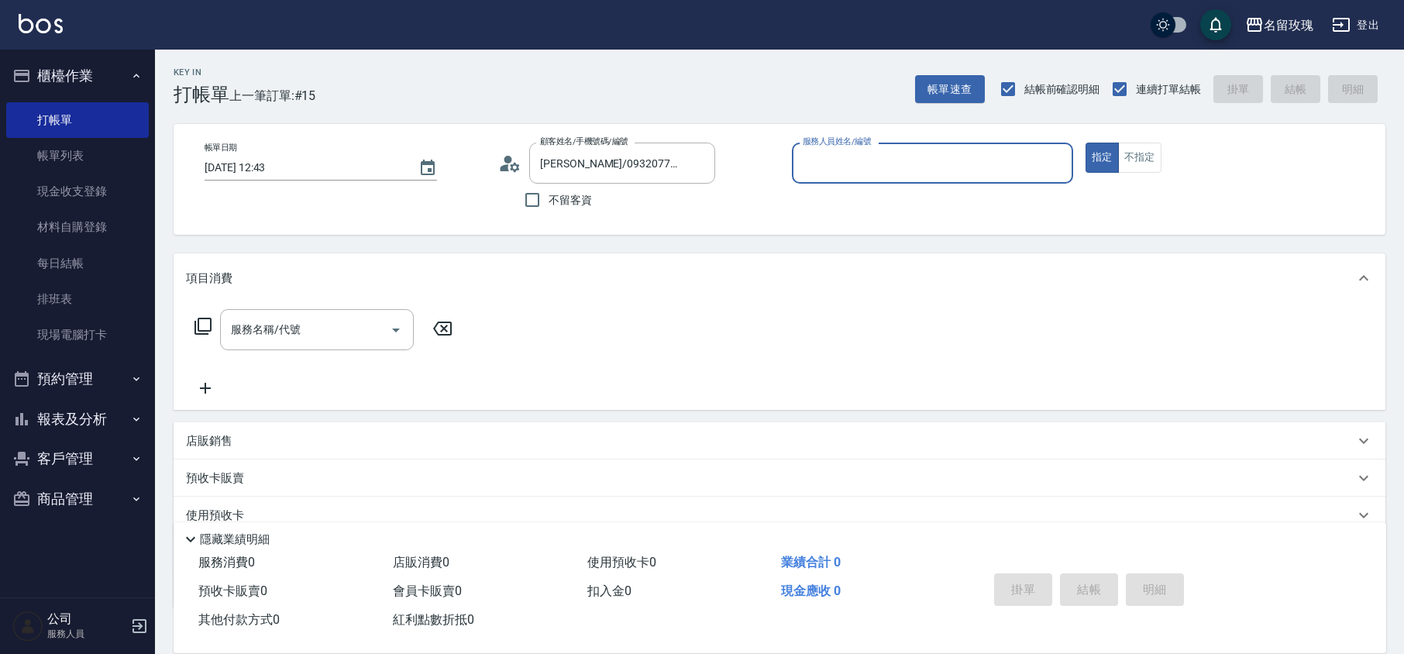
scroll to position [0, 0]
click at [504, 169] on icon at bounding box center [505, 168] width 9 height 7
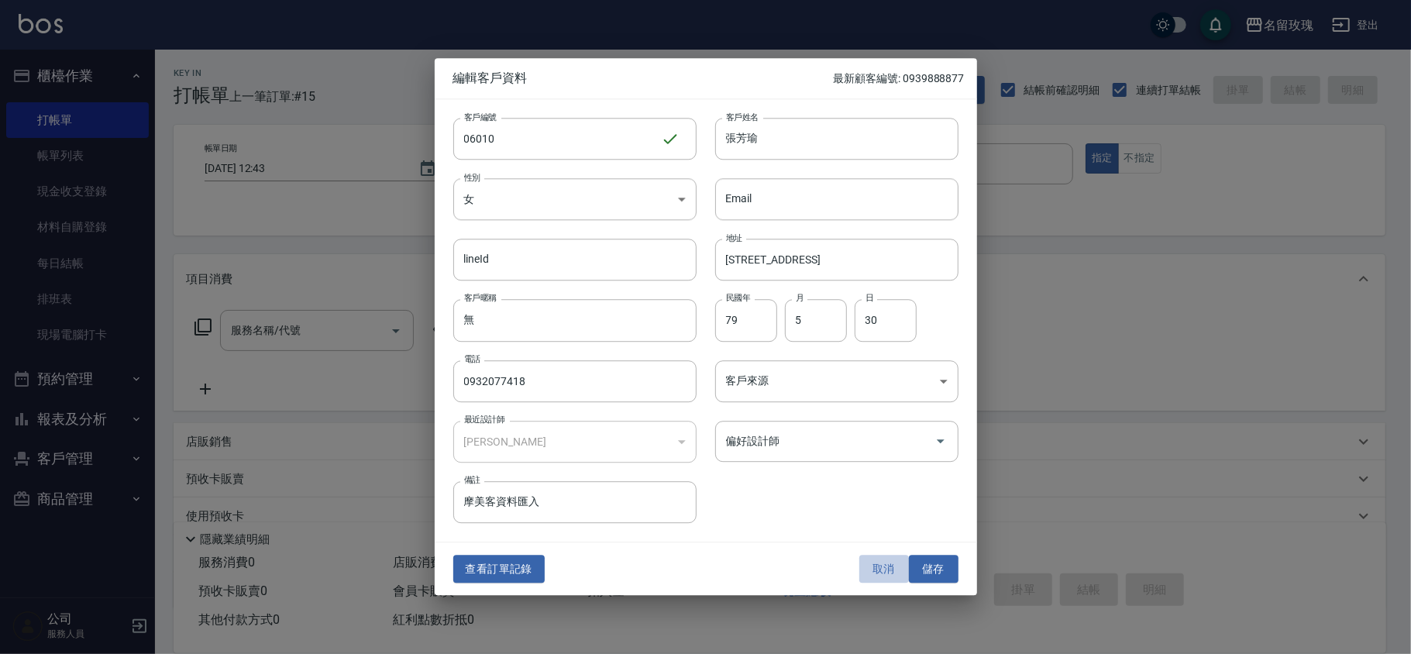
click at [890, 569] on button "取消" at bounding box center [885, 569] width 50 height 29
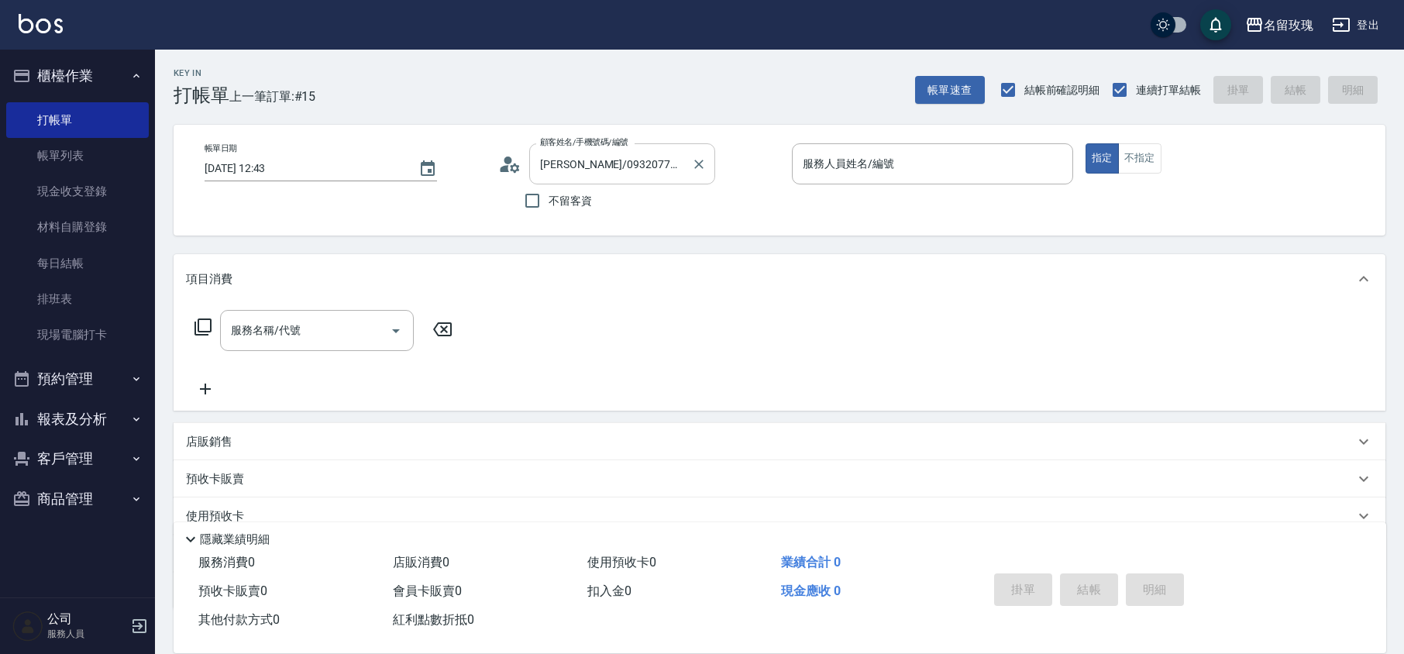
click at [557, 171] on input "[PERSON_NAME]/0932077418/06010" at bounding box center [610, 163] width 149 height 27
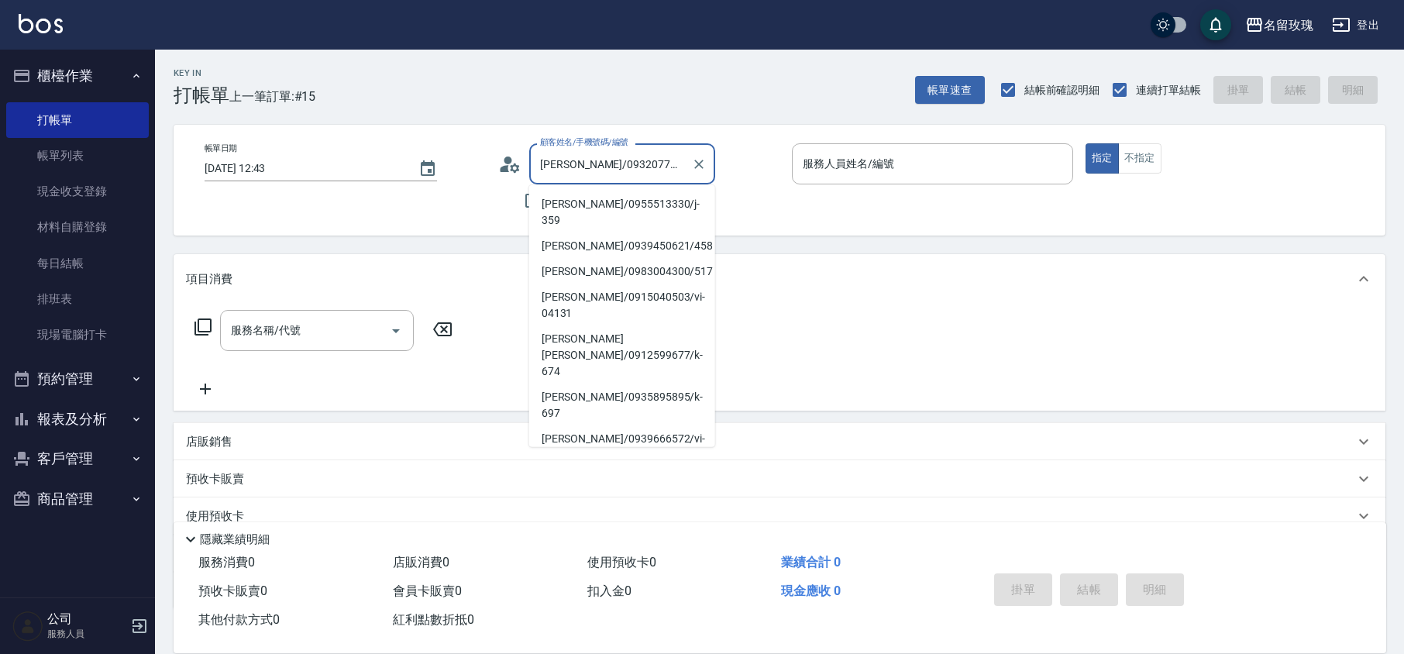
scroll to position [167, 0]
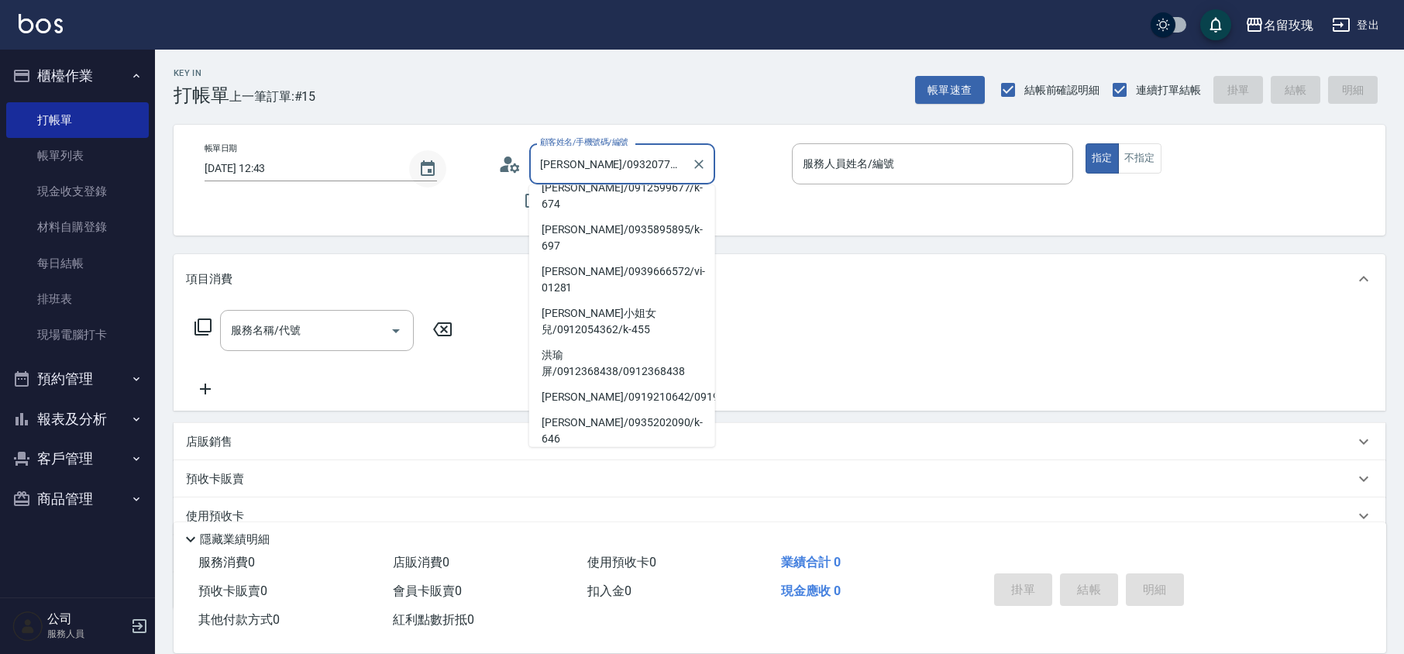
drag, startPoint x: 558, startPoint y: 169, endPoint x: 432, endPoint y: 184, distance: 127.2
click at [432, 184] on div "帳單日期 [DATE] 12:43 顧客姓名/手機號碼/編號 [PERSON_NAME]/0932077418/06010 顧客姓名/手機號碼/編號 不留客資…" at bounding box center [779, 180] width 1175 height 74
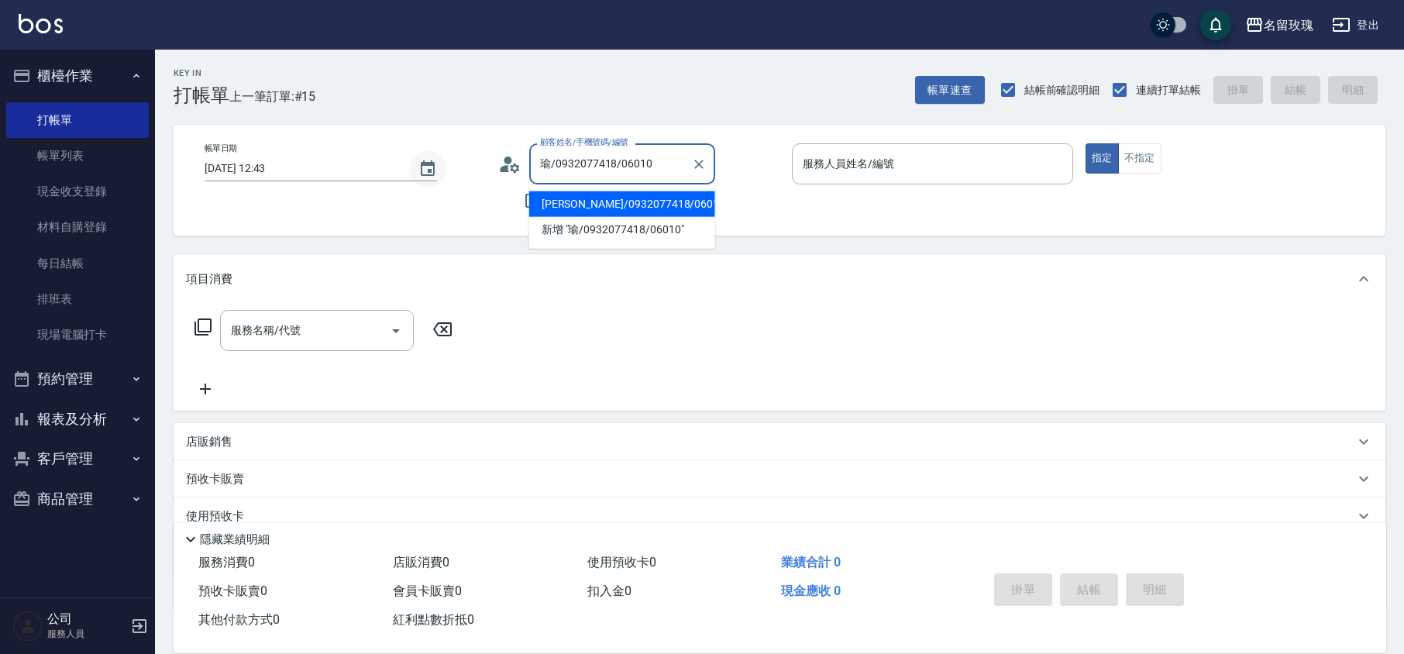
scroll to position [0, 0]
drag, startPoint x: 552, startPoint y: 165, endPoint x: 975, endPoint y: 203, distance: 424.9
click at [975, 203] on div "帳單日期 [DATE] 12:43 顧客姓名/手機號碼/編號 瑜/0932077418/06010 顧客姓名/手機號碼/編號 不留客資 服務人員姓名/編號 服…" at bounding box center [779, 180] width 1175 height 74
type input "瑜"
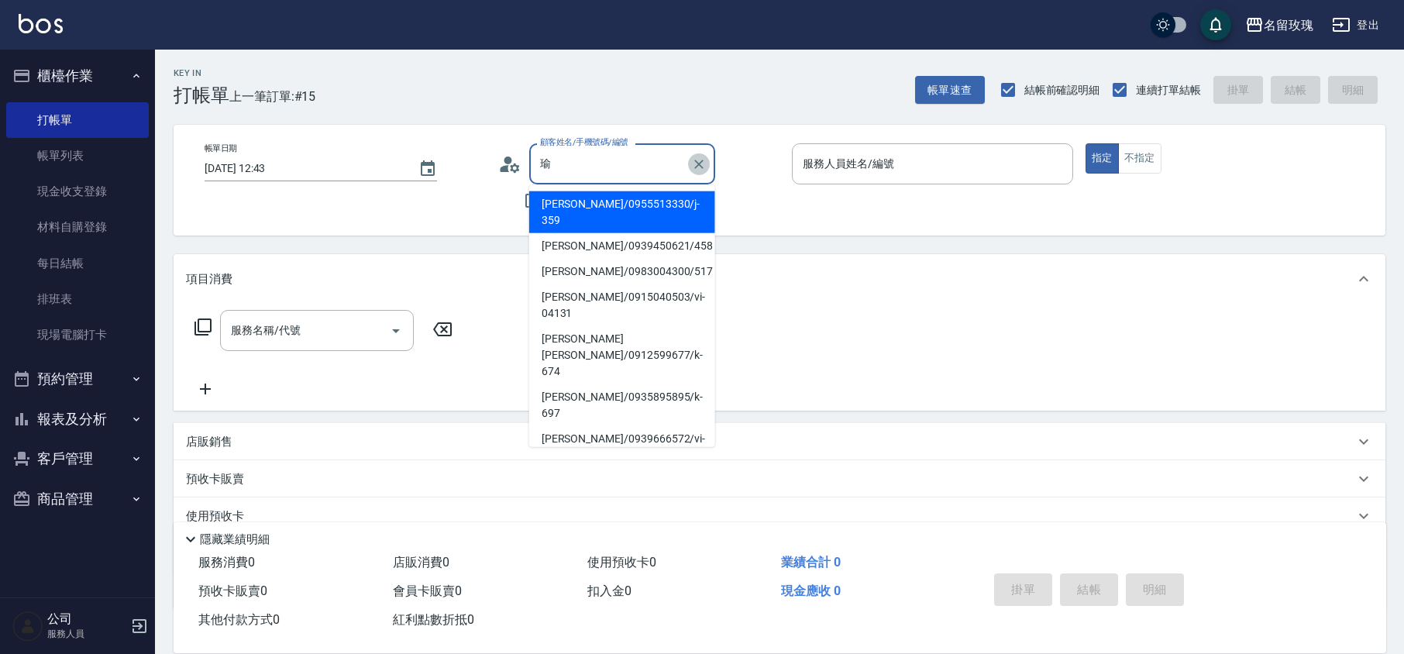
click at [701, 161] on icon "Clear" at bounding box center [698, 164] width 9 height 9
click at [752, 165] on div "顧客姓名/手機號碼/編號 顧客姓名/手機號碼/編號" at bounding box center [638, 163] width 281 height 41
